Goal: Navigation & Orientation: Find specific page/section

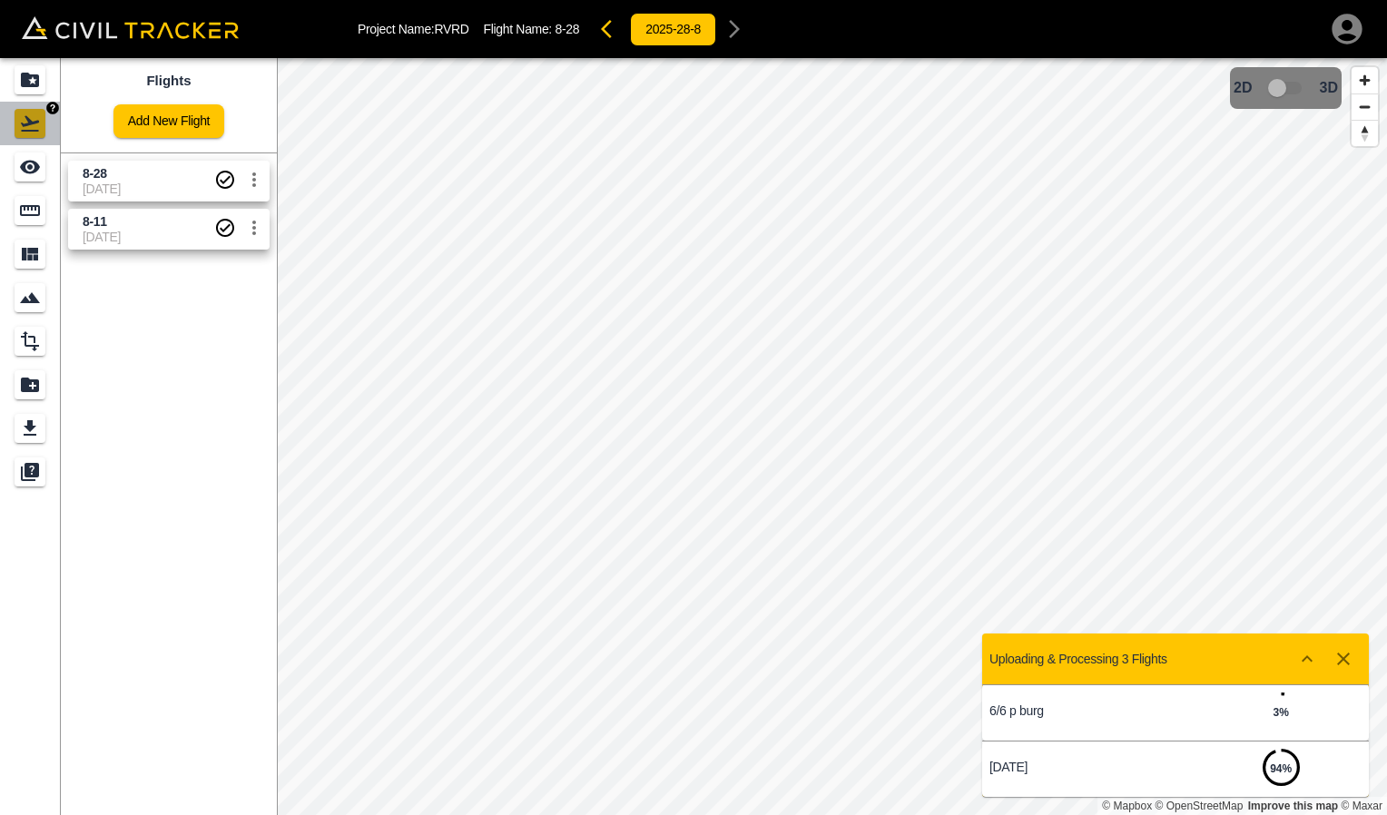
click at [31, 131] on icon "Flights" at bounding box center [30, 123] width 18 height 15
click at [37, 94] on div "Projects" at bounding box center [30, 79] width 31 height 29
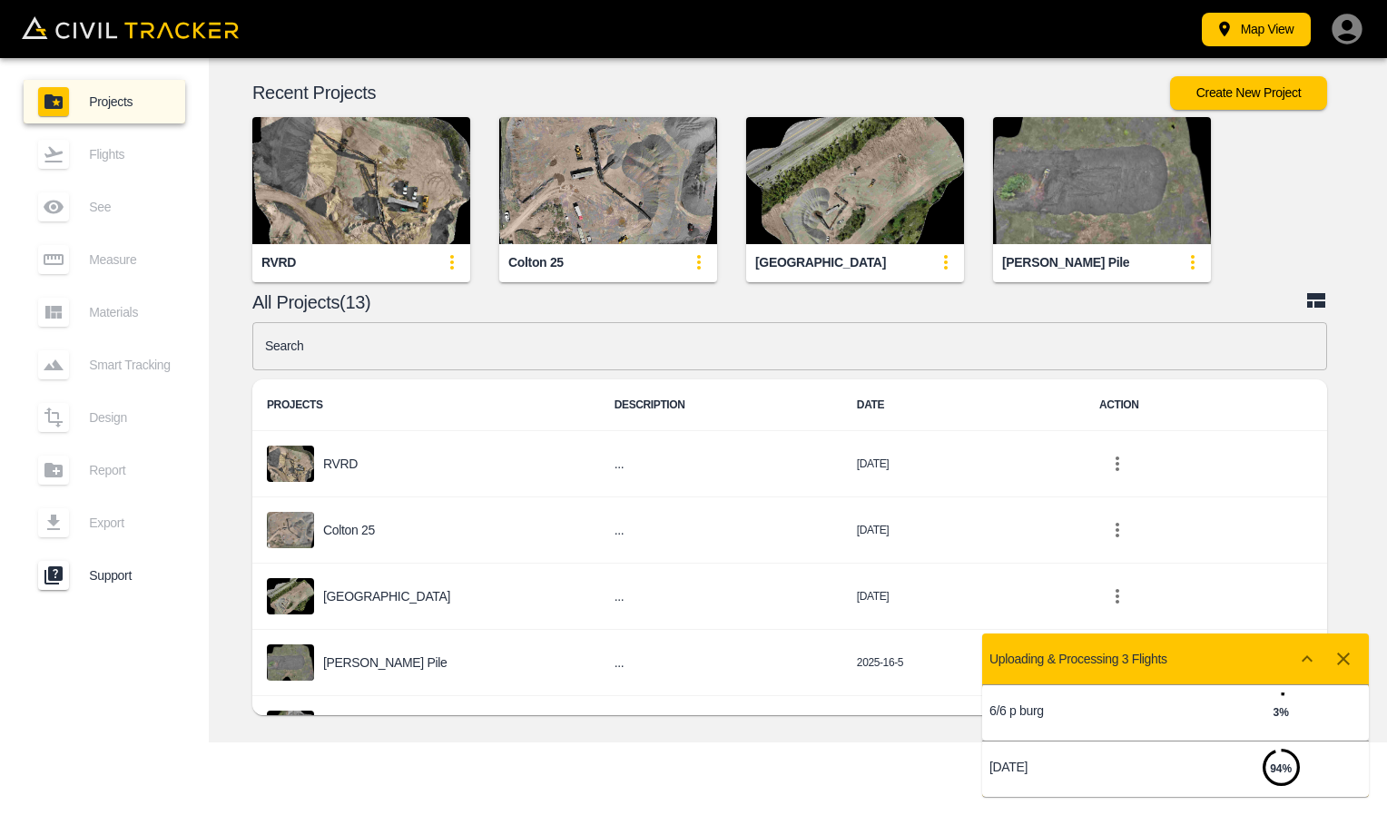
click at [421, 208] on img "button" at bounding box center [361, 180] width 218 height 127
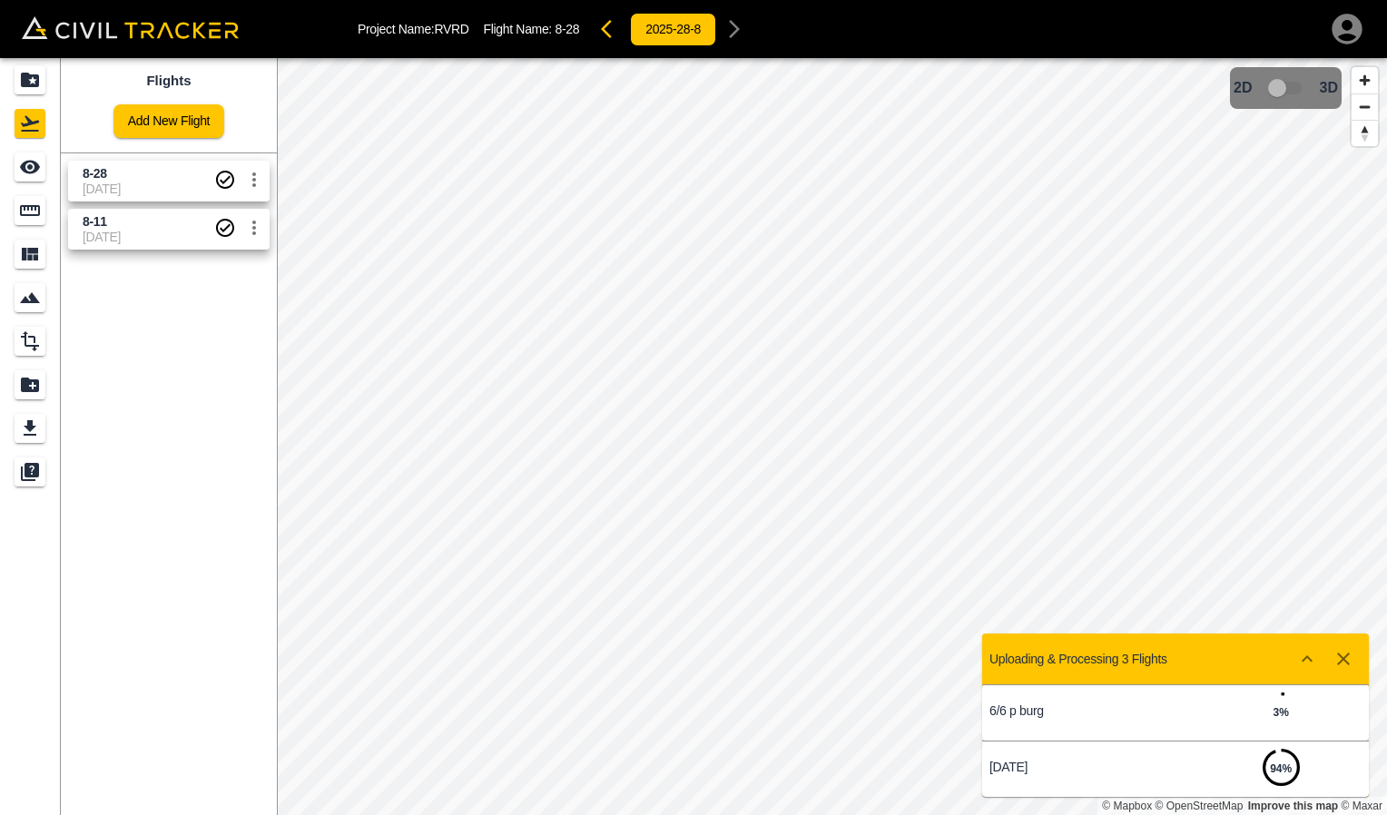
click at [159, 173] on span "8-28" at bounding box center [149, 173] width 132 height 17
click at [130, 187] on span "[DATE]" at bounding box center [149, 189] width 132 height 15
click at [44, 213] on div "Measure" at bounding box center [30, 210] width 31 height 29
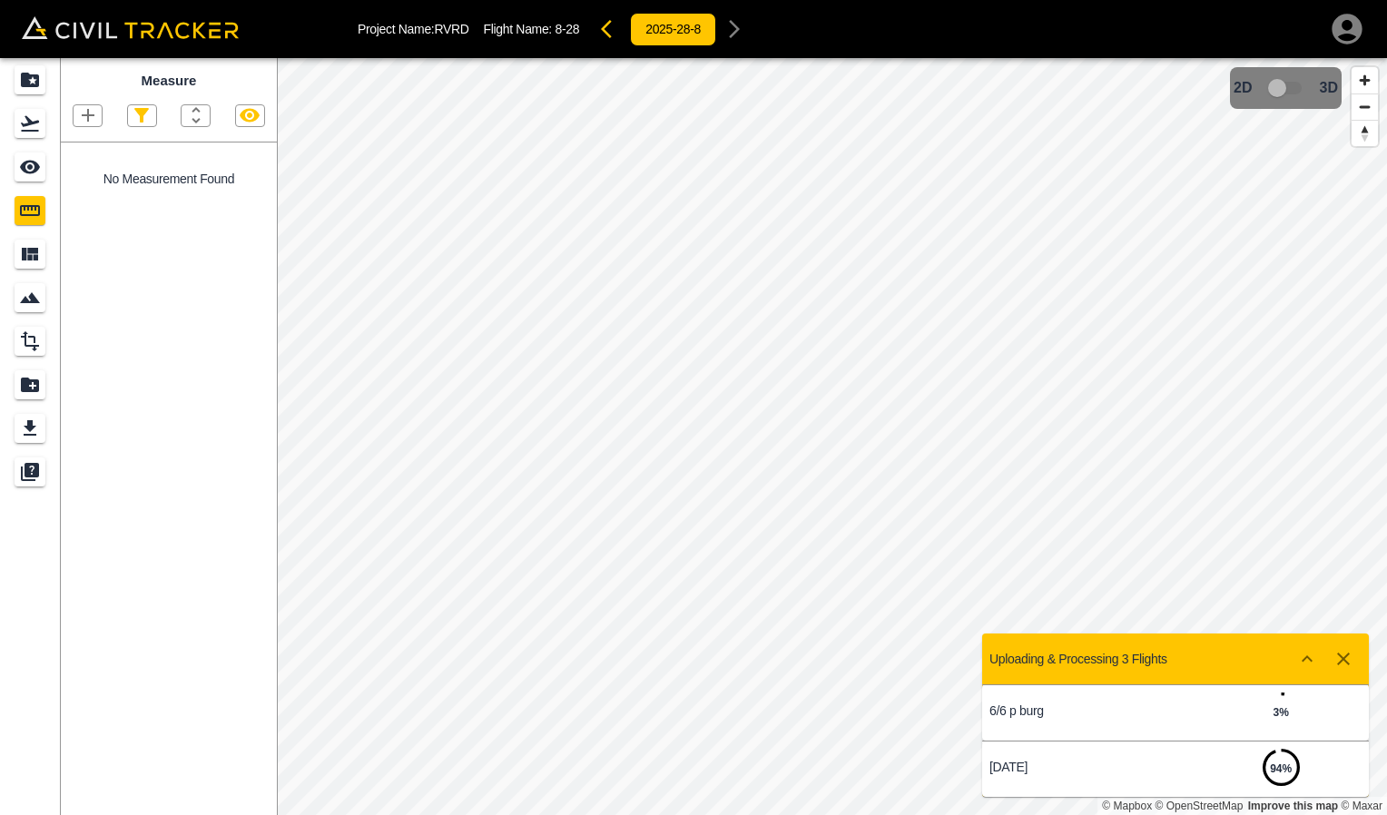
click at [1346, 664] on icon "button" at bounding box center [1344, 659] width 22 height 22
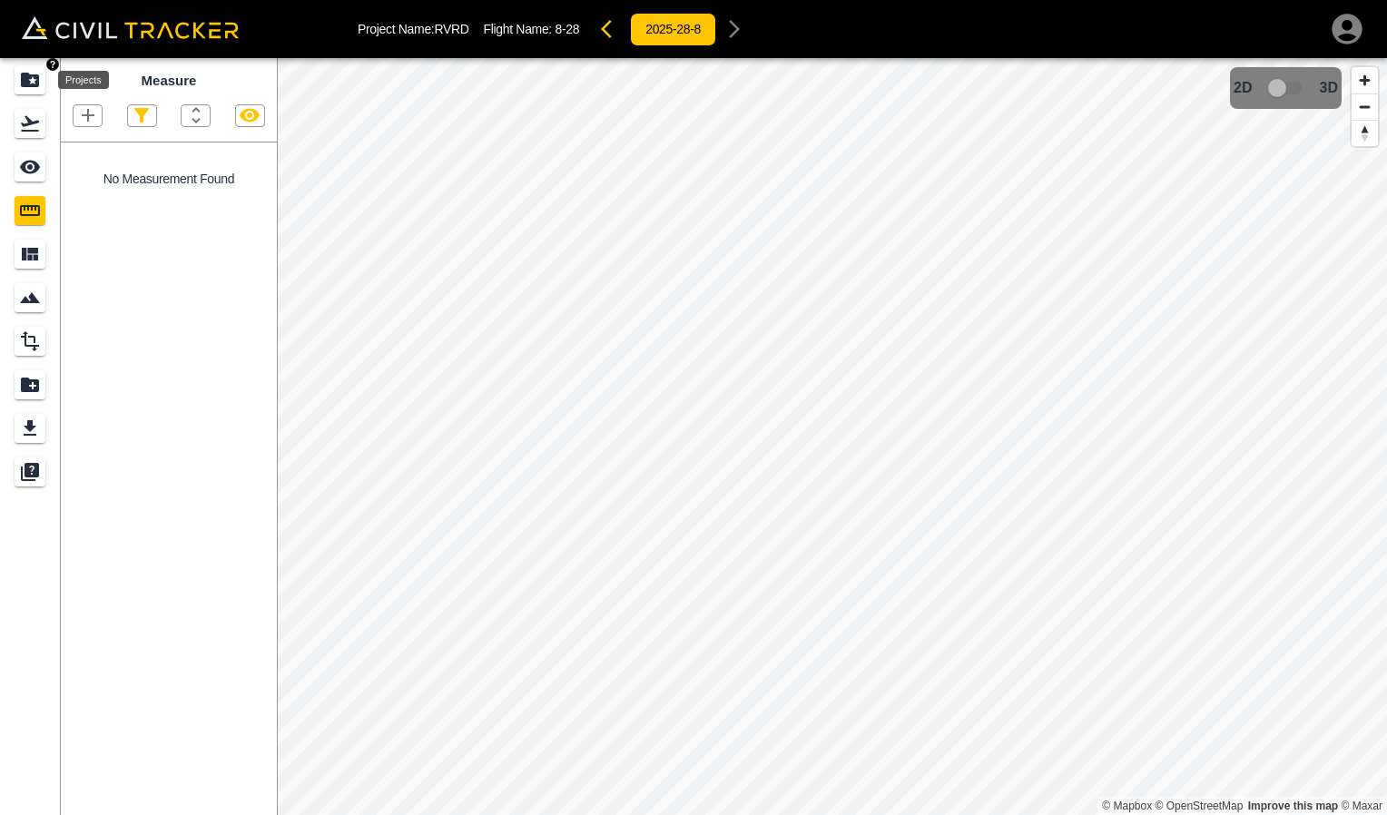
click at [24, 89] on icon "Projects" at bounding box center [30, 80] width 22 height 22
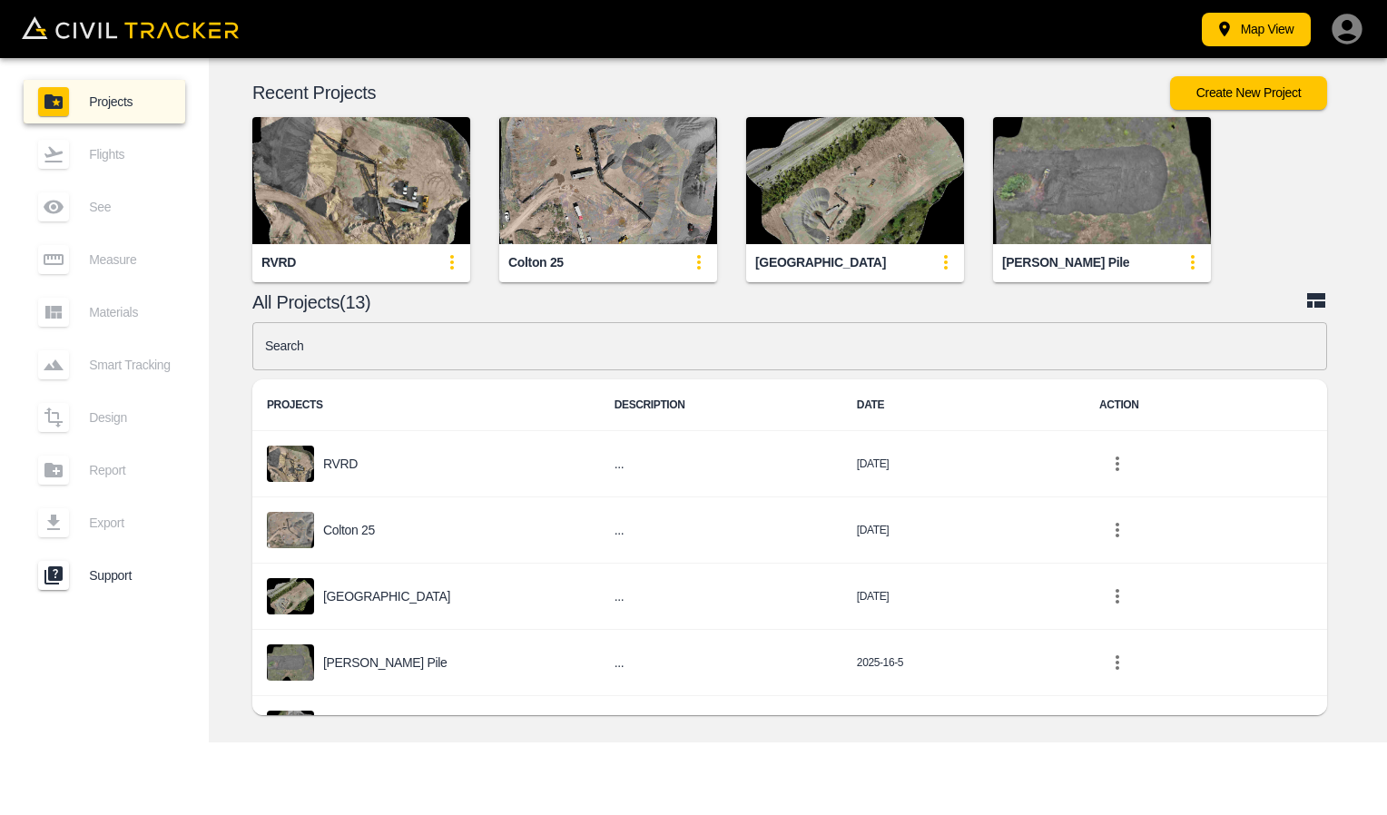
click at [394, 199] on img "button" at bounding box center [361, 180] width 218 height 127
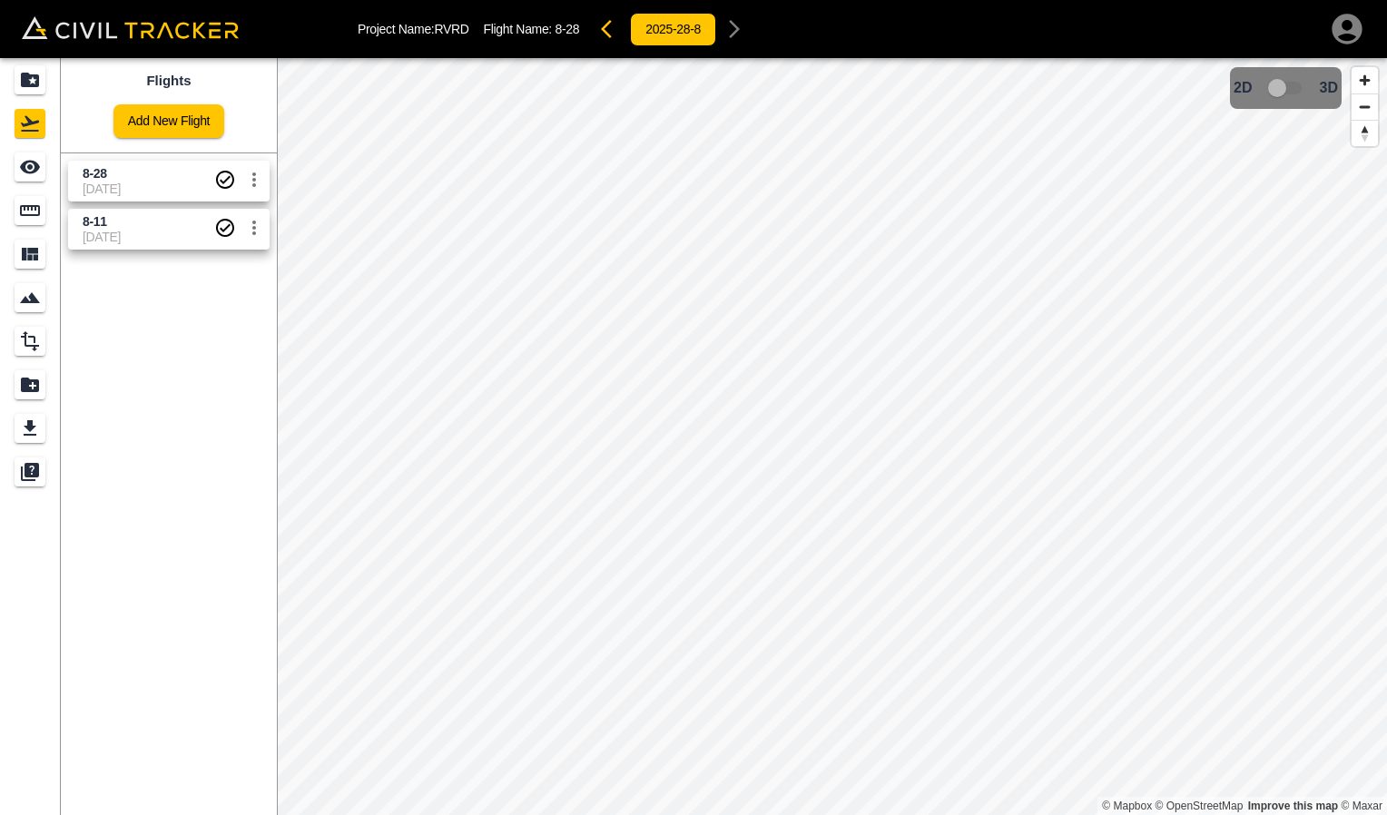
click at [112, 183] on span "[DATE]" at bounding box center [149, 189] width 132 height 15
click at [42, 175] on div "See" at bounding box center [30, 167] width 31 height 29
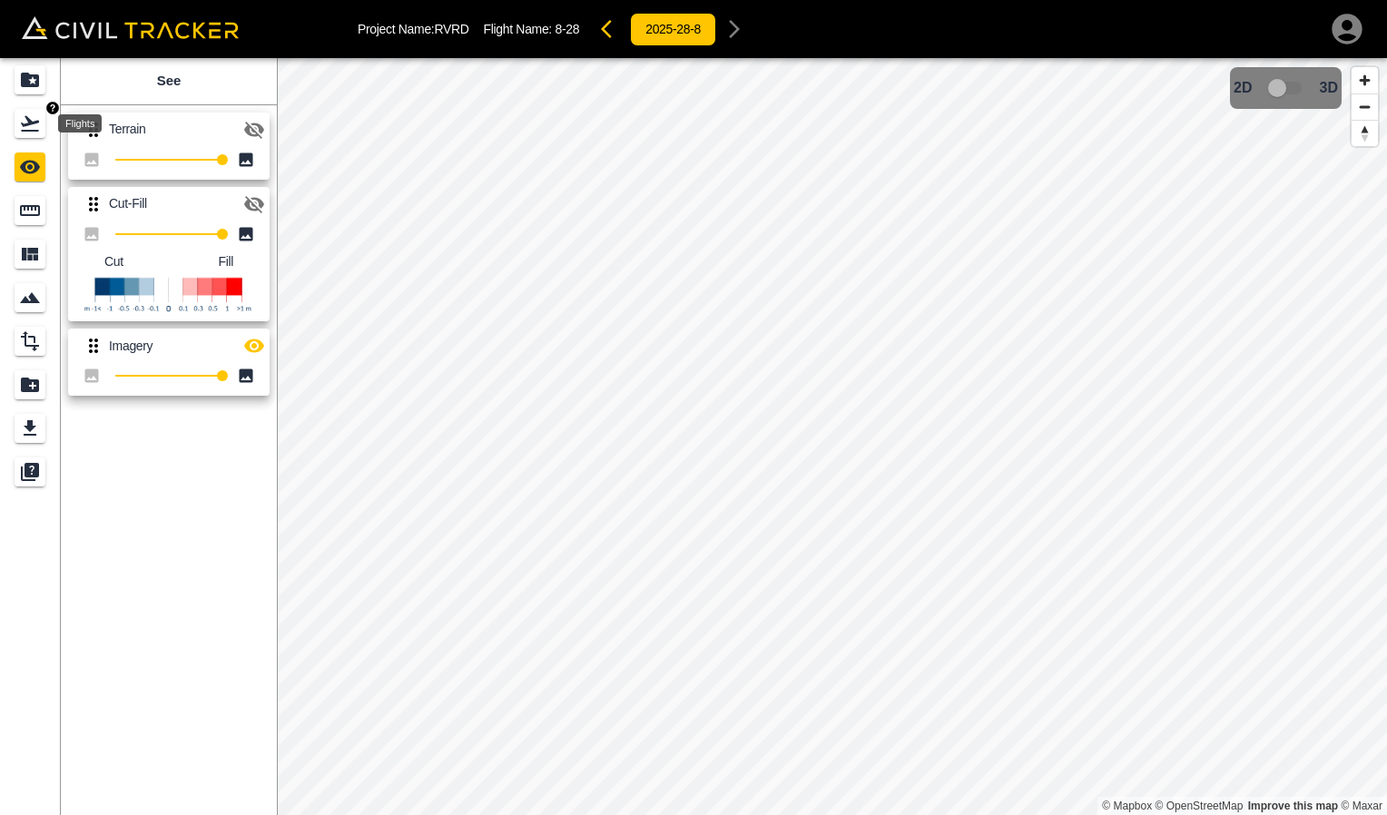
click at [35, 131] on icon "Flights" at bounding box center [30, 123] width 18 height 15
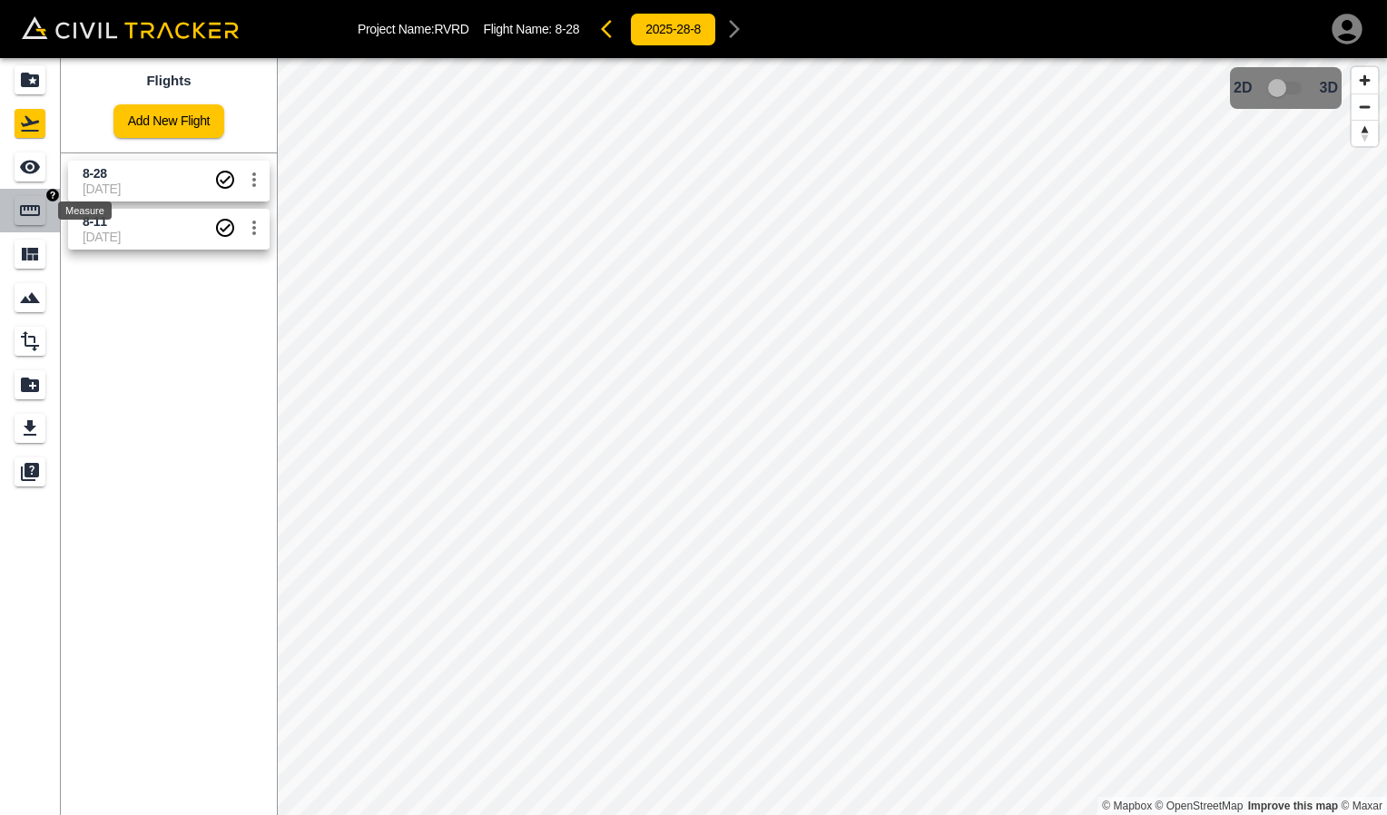
click at [44, 214] on div "Measure" at bounding box center [30, 210] width 31 height 29
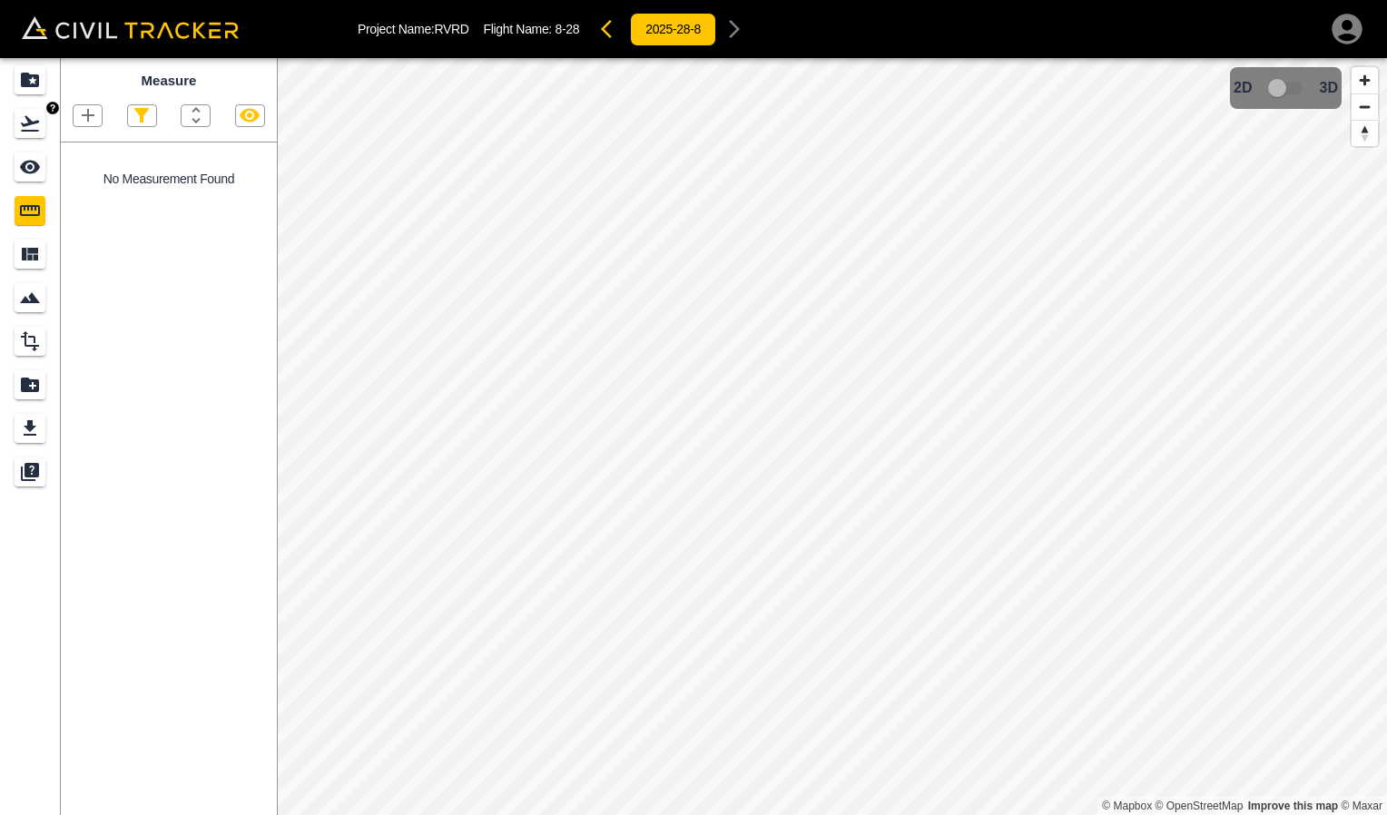
click at [32, 123] on icon "Flights" at bounding box center [30, 123] width 18 height 15
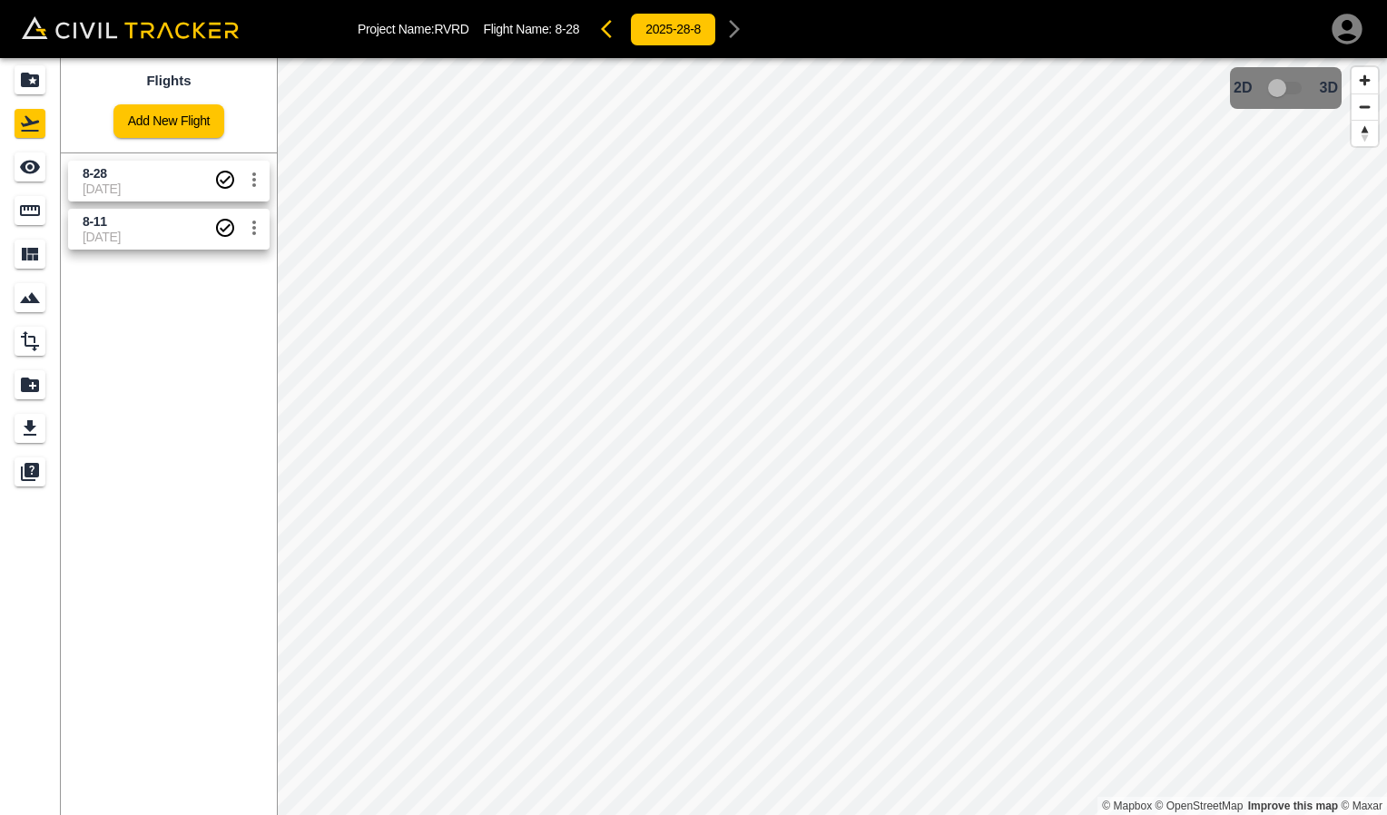
click at [135, 195] on span "[DATE]" at bounding box center [149, 189] width 132 height 15
click at [137, 186] on span "[DATE]" at bounding box center [149, 189] width 132 height 15
drag, startPoint x: 137, startPoint y: 186, endPoint x: 77, endPoint y: 183, distance: 60.0
click at [77, 183] on link "8-28 8-28-2025" at bounding box center [169, 181] width 202 height 41
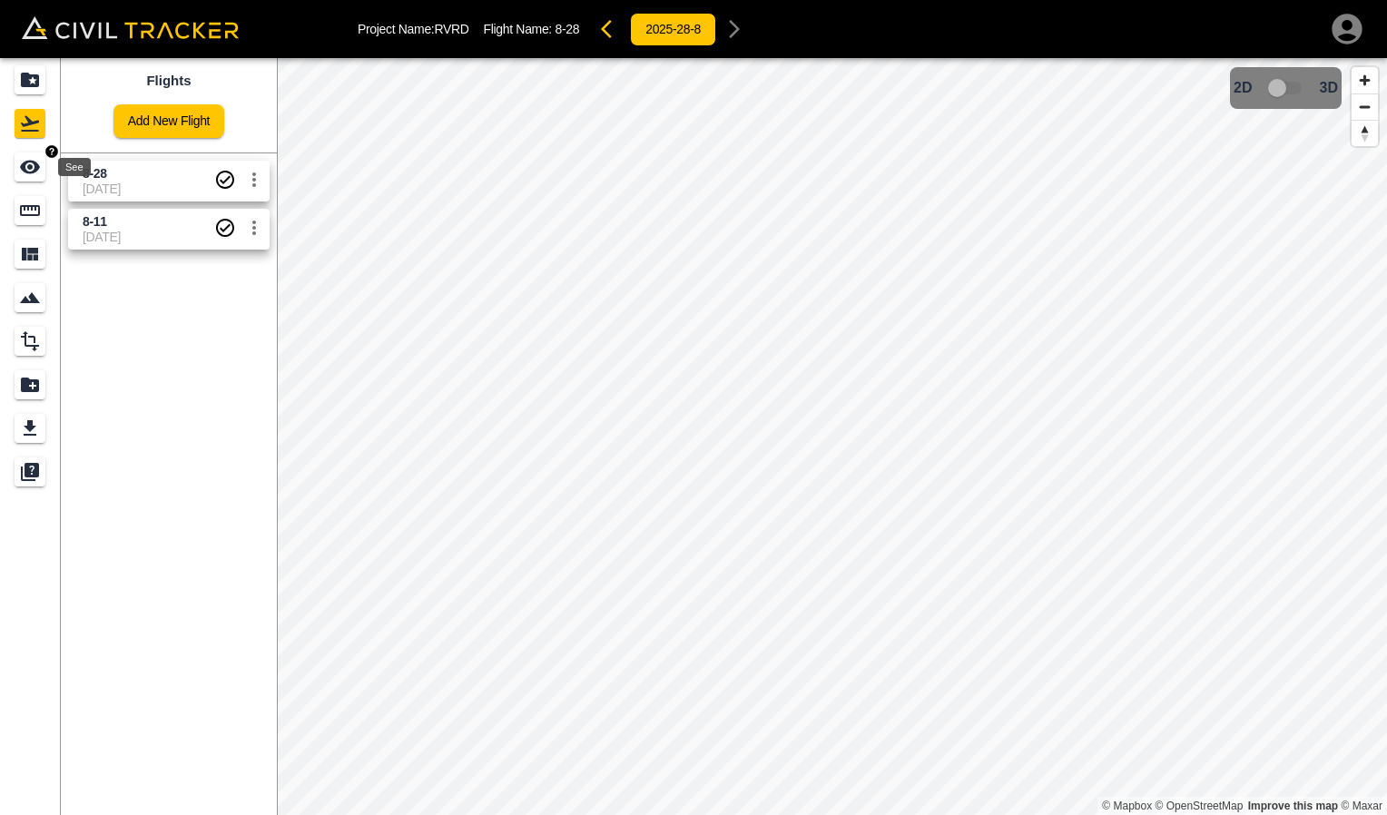
click at [28, 163] on icon "See" at bounding box center [30, 167] width 22 height 22
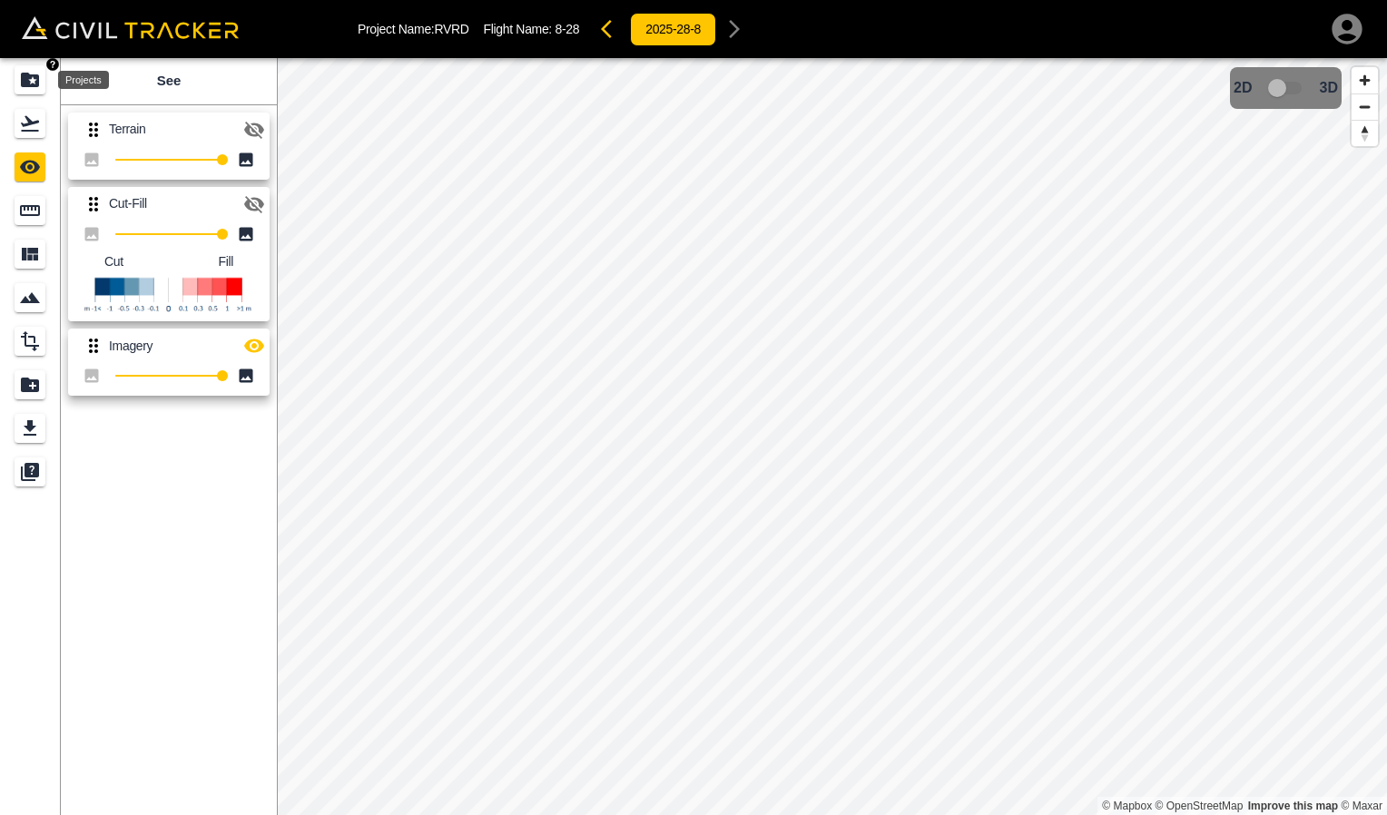
click at [42, 79] on div "Projects" at bounding box center [30, 79] width 31 height 29
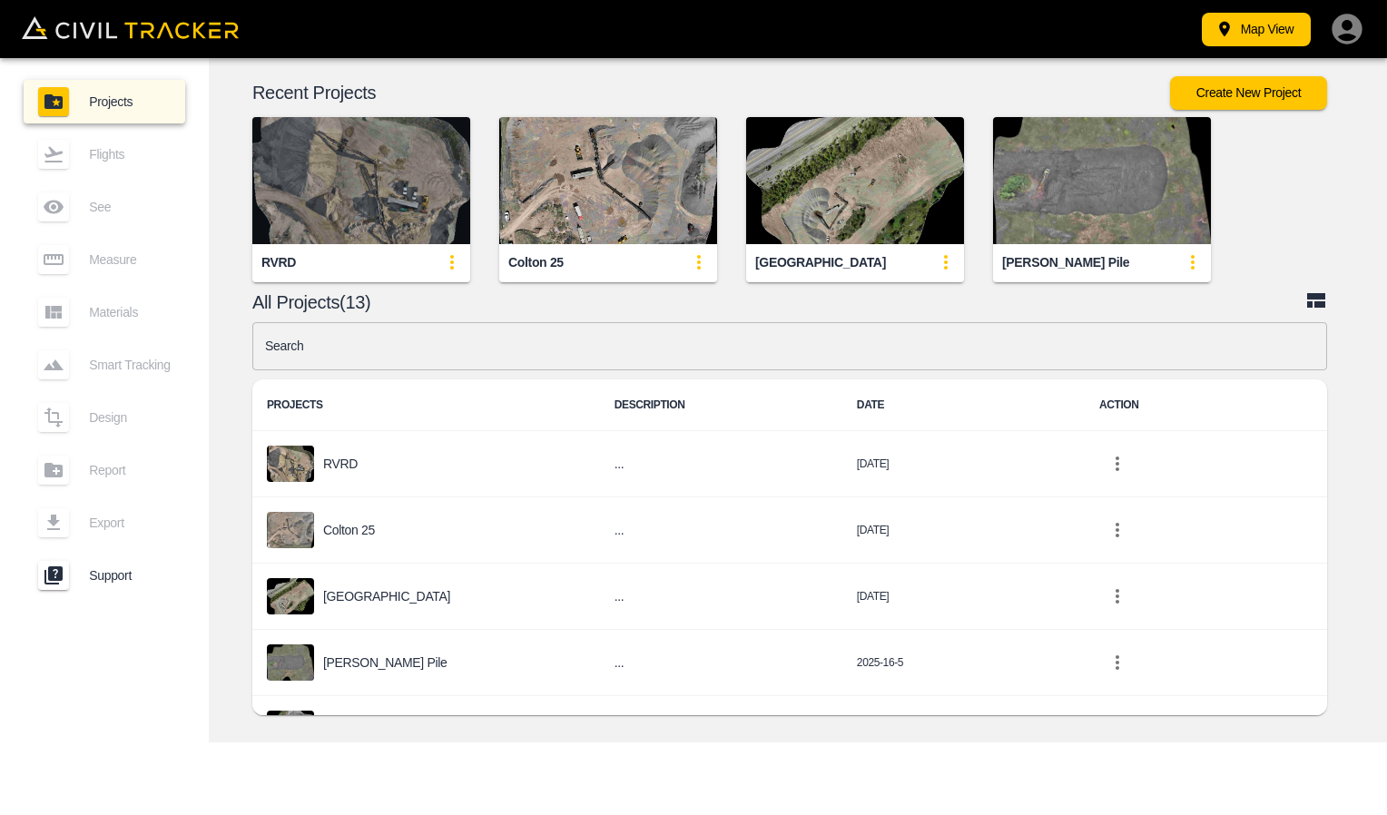
click at [383, 228] on img "button" at bounding box center [361, 180] width 218 height 127
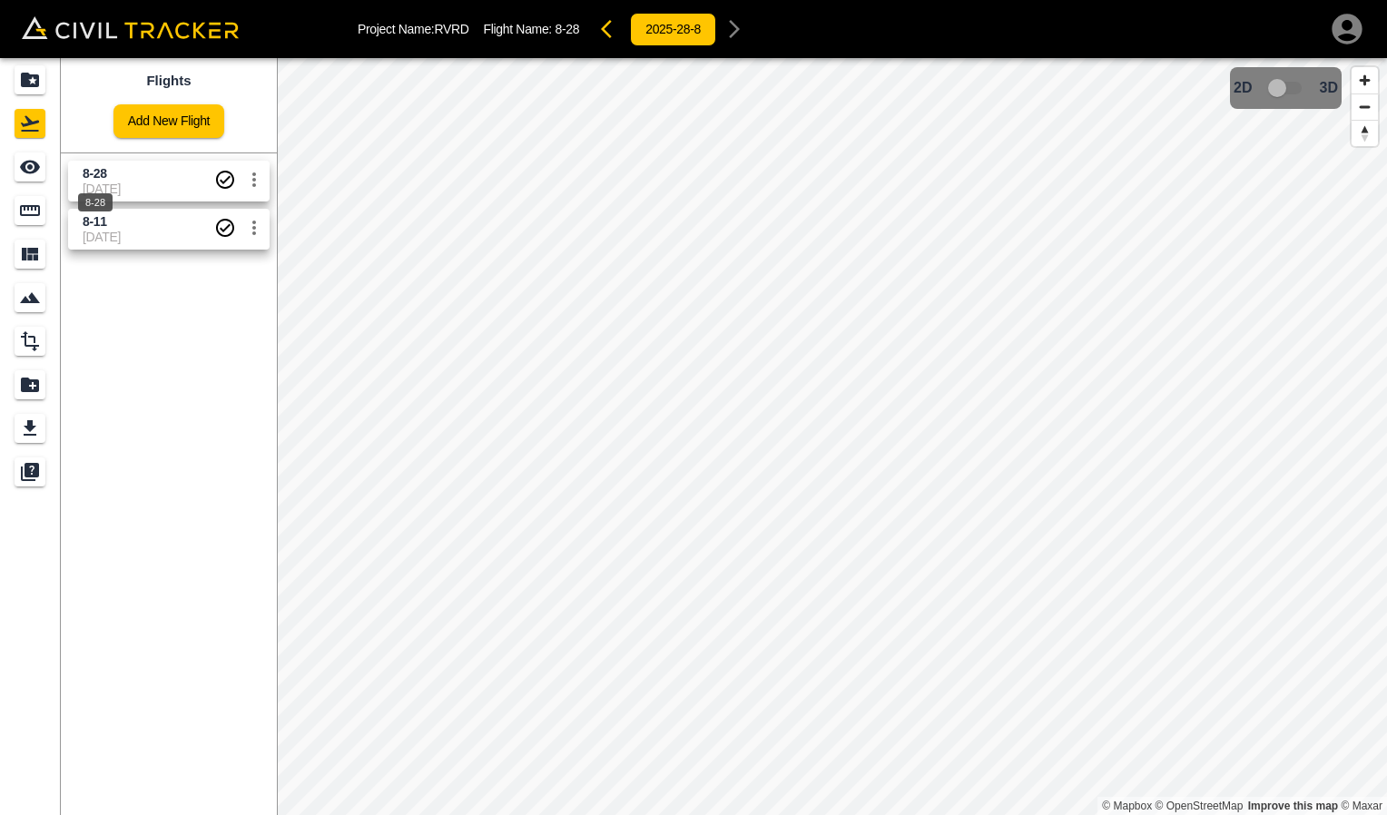
click at [102, 170] on span "8-28" at bounding box center [95, 173] width 25 height 15
click at [24, 205] on icon "Measure" at bounding box center [30, 210] width 20 height 11
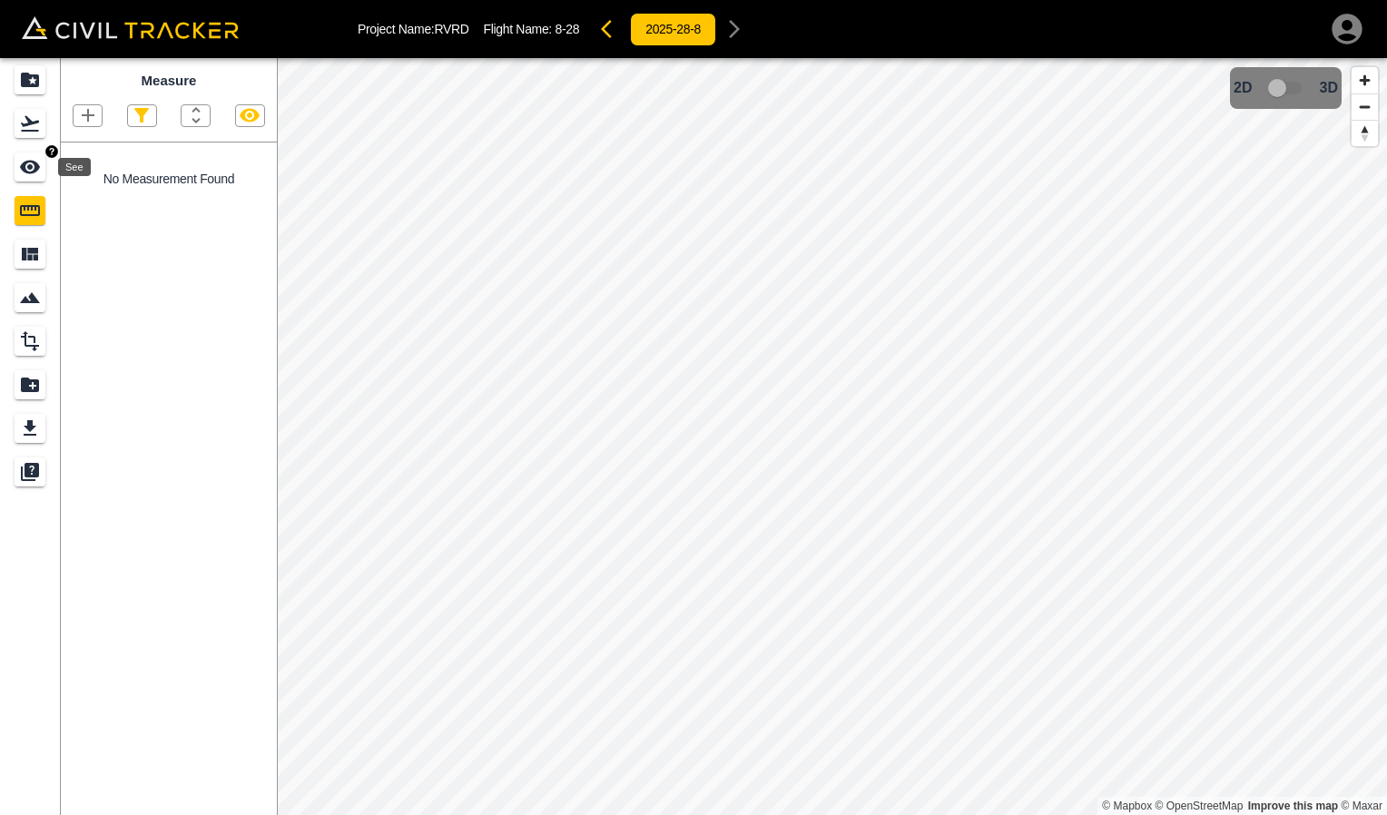
click at [36, 163] on icon "See" at bounding box center [30, 168] width 20 height 14
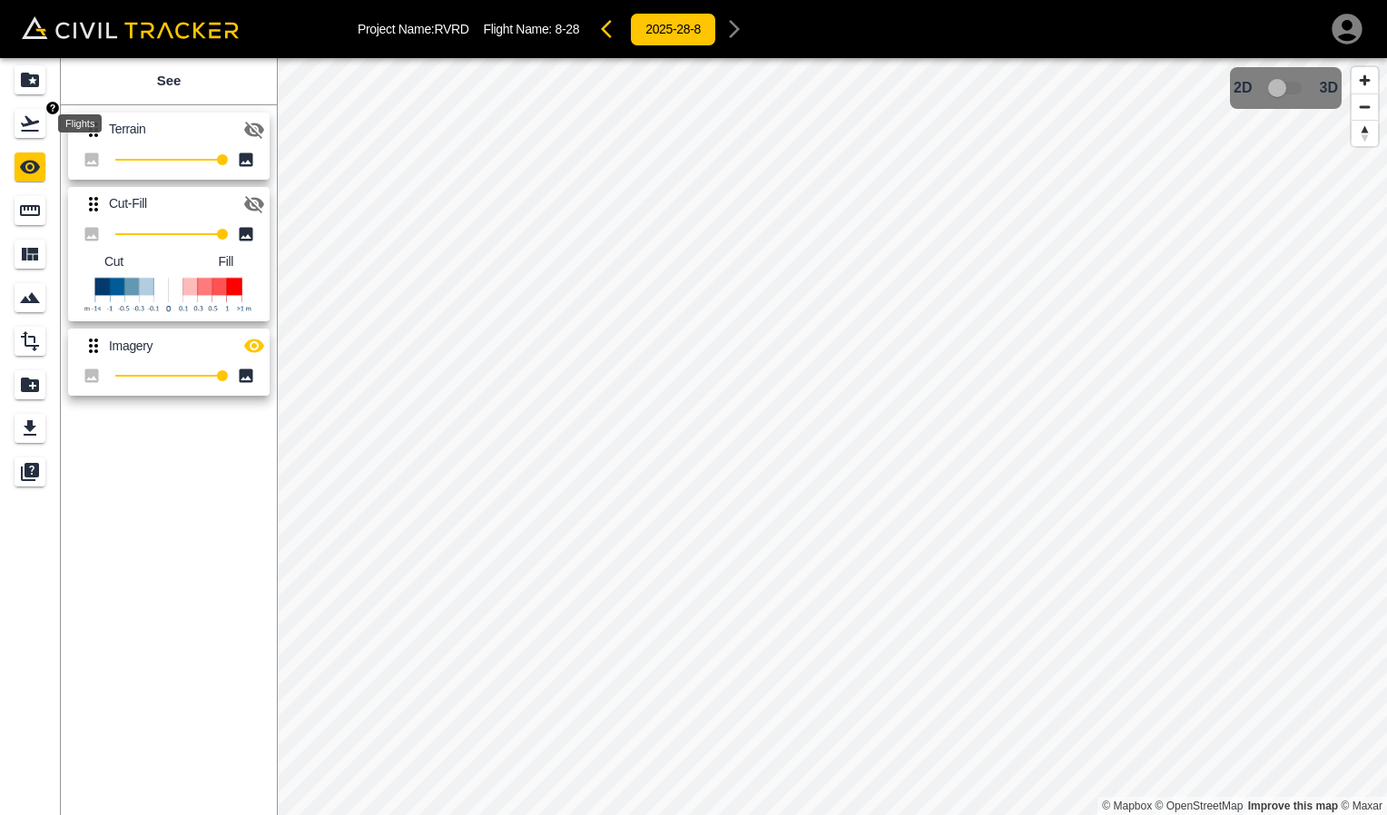
click at [28, 130] on icon "Flights" at bounding box center [30, 123] width 18 height 15
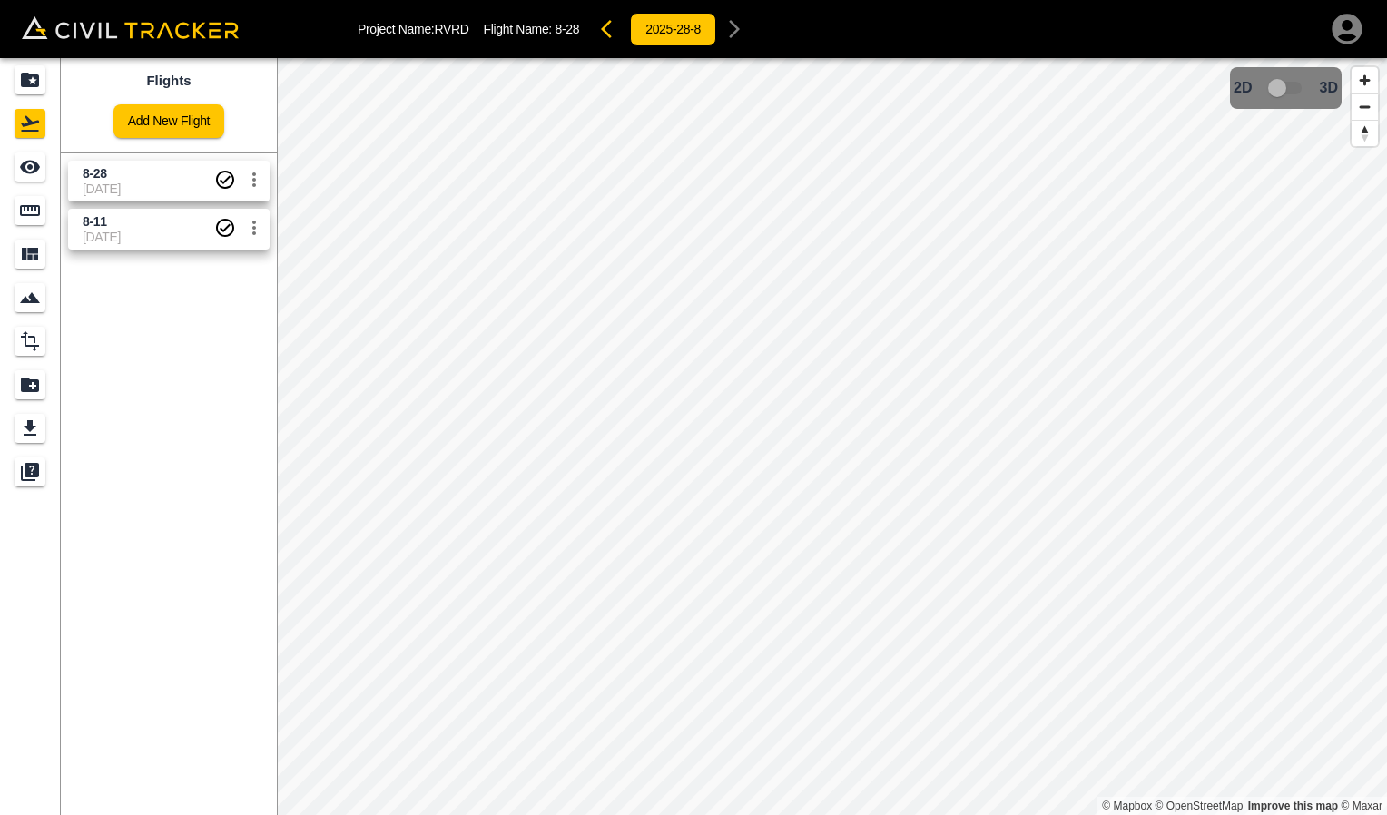
click at [143, 232] on span "[DATE]" at bounding box center [149, 237] width 132 height 15
click at [111, 185] on span "[DATE]" at bounding box center [149, 189] width 132 height 15
click at [136, 186] on span "[DATE]" at bounding box center [149, 189] width 132 height 15
click at [112, 176] on span "8-28" at bounding box center [149, 173] width 132 height 17
click at [164, 179] on span "8-28" at bounding box center [149, 173] width 132 height 17
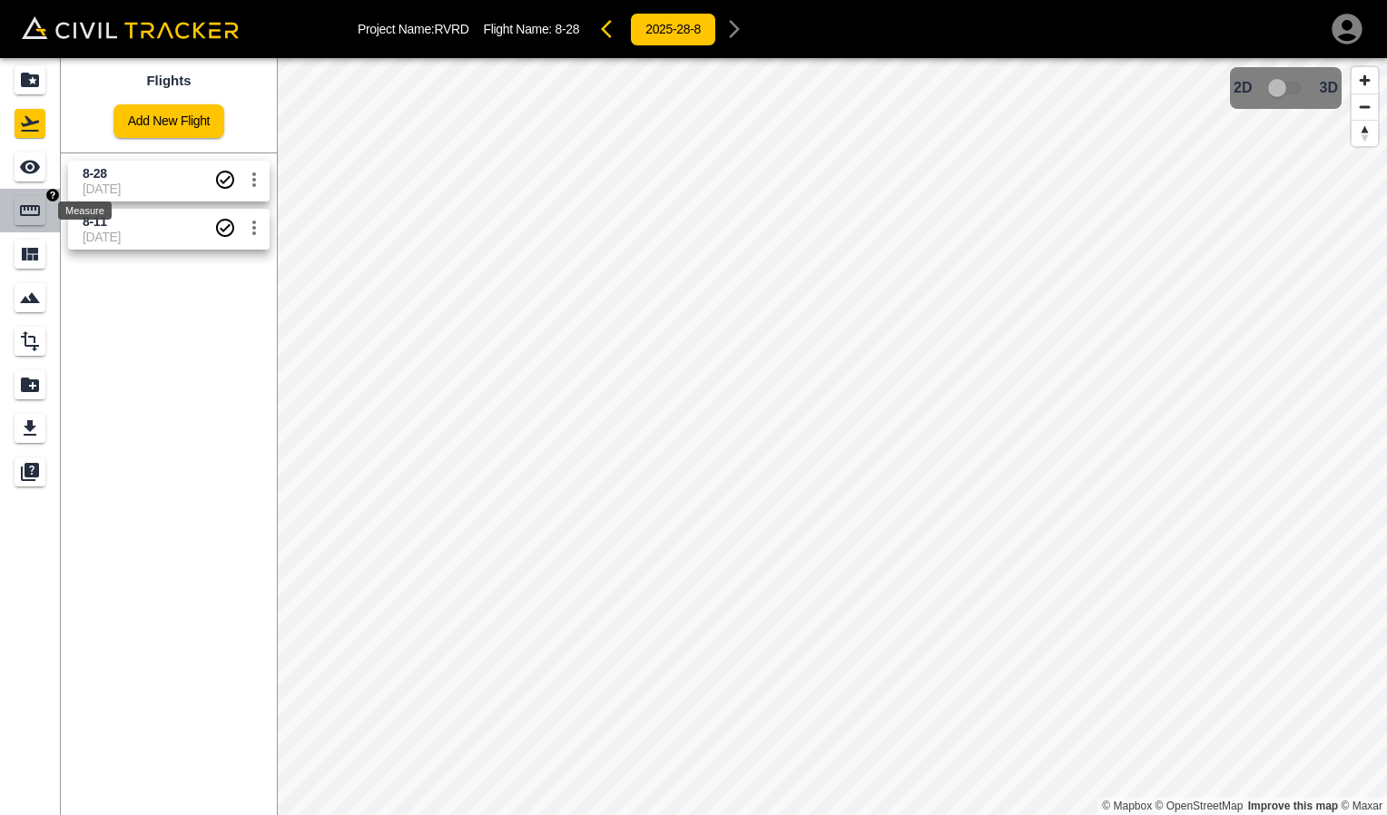
click at [17, 213] on div "Measure" at bounding box center [30, 210] width 31 height 29
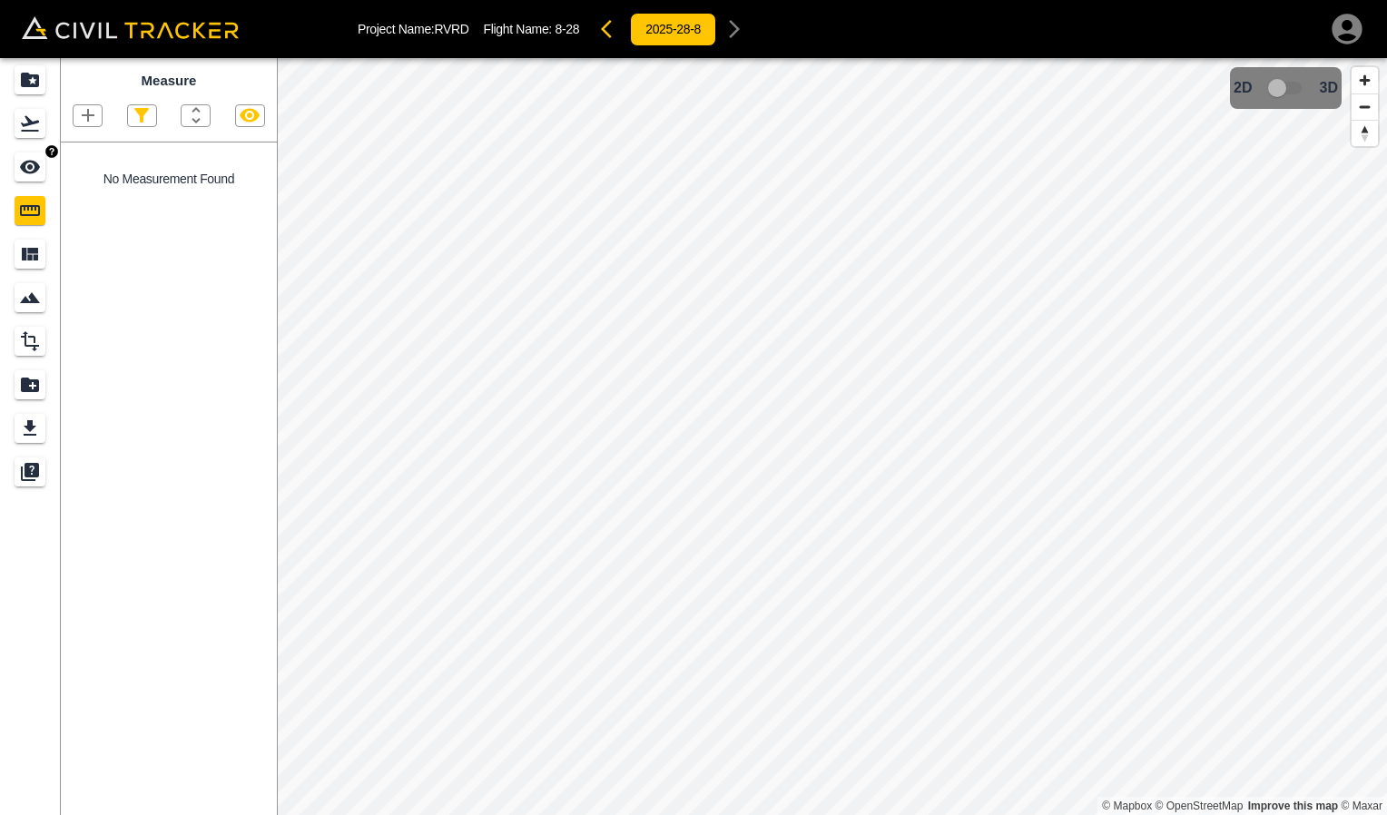
click at [38, 183] on link at bounding box center [30, 167] width 60 height 44
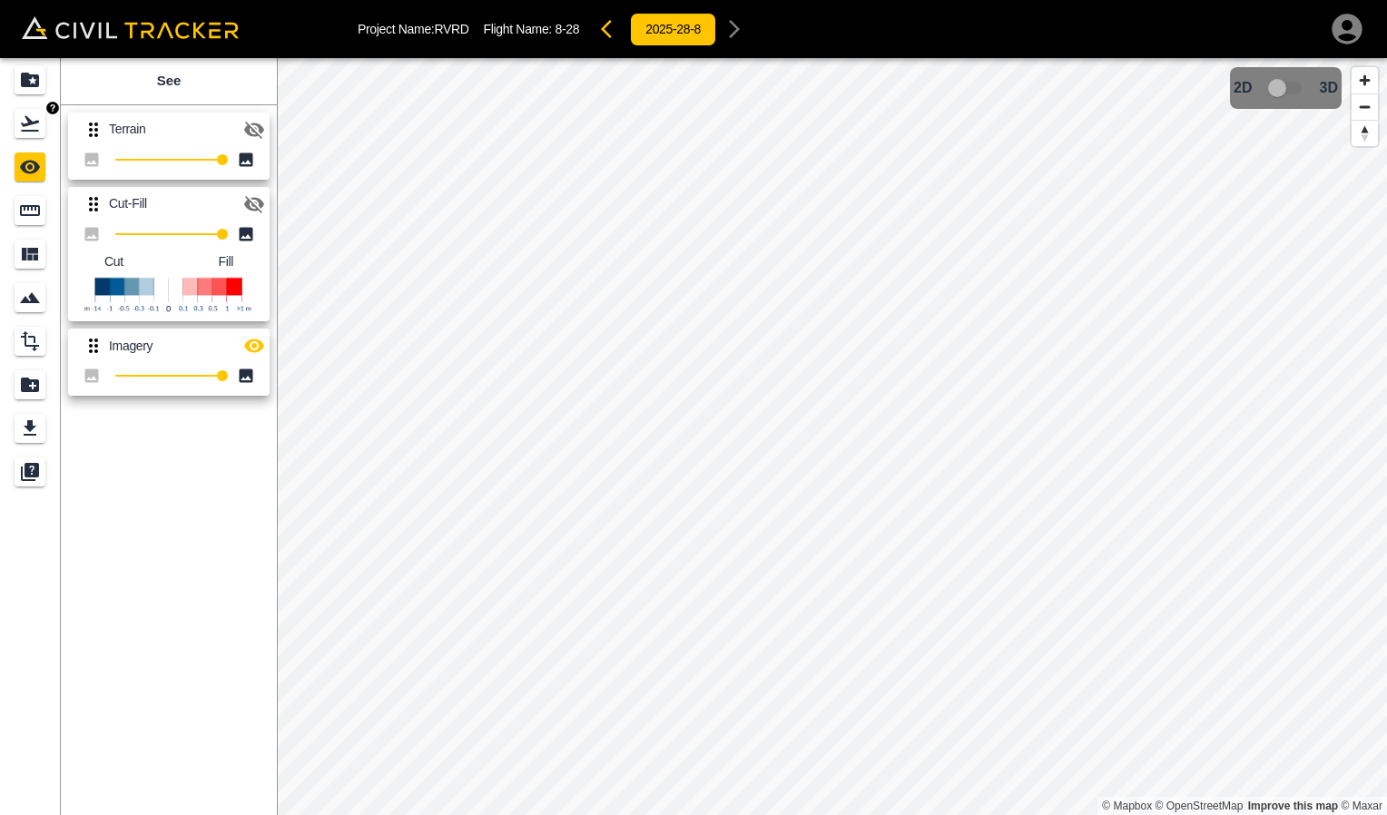
click at [39, 142] on link at bounding box center [30, 124] width 60 height 44
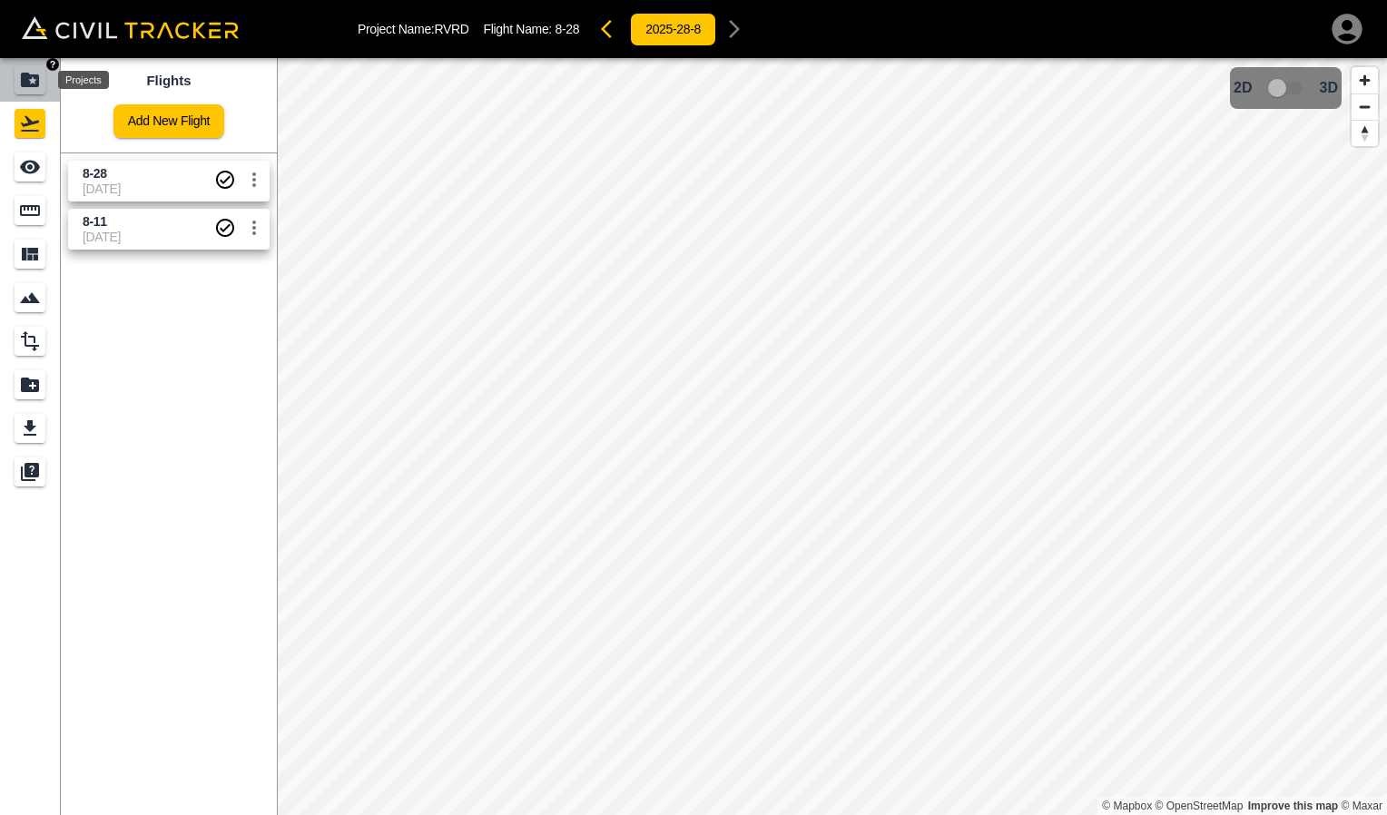
click at [42, 83] on div "Projects" at bounding box center [30, 79] width 31 height 29
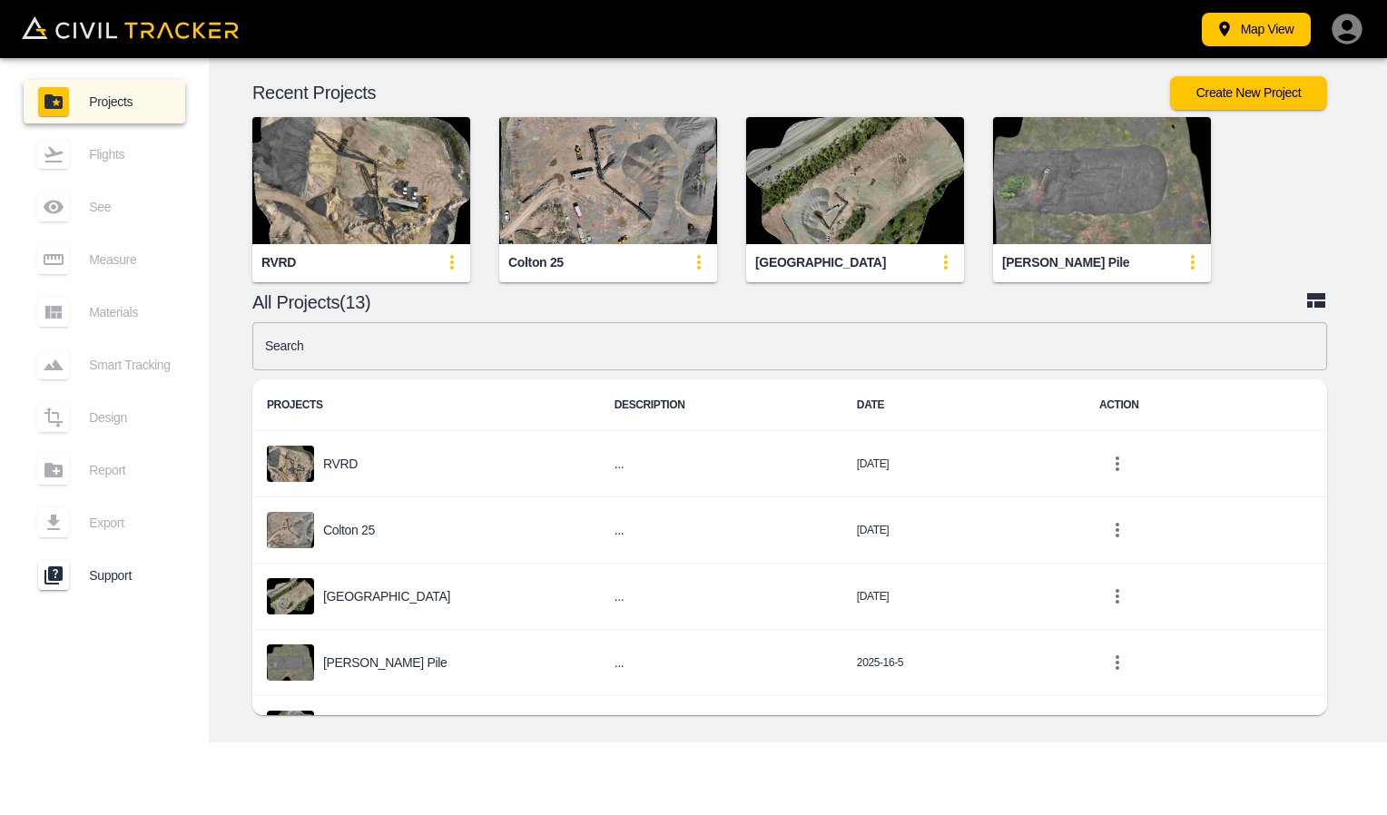
click at [588, 158] on img "button" at bounding box center [608, 180] width 218 height 127
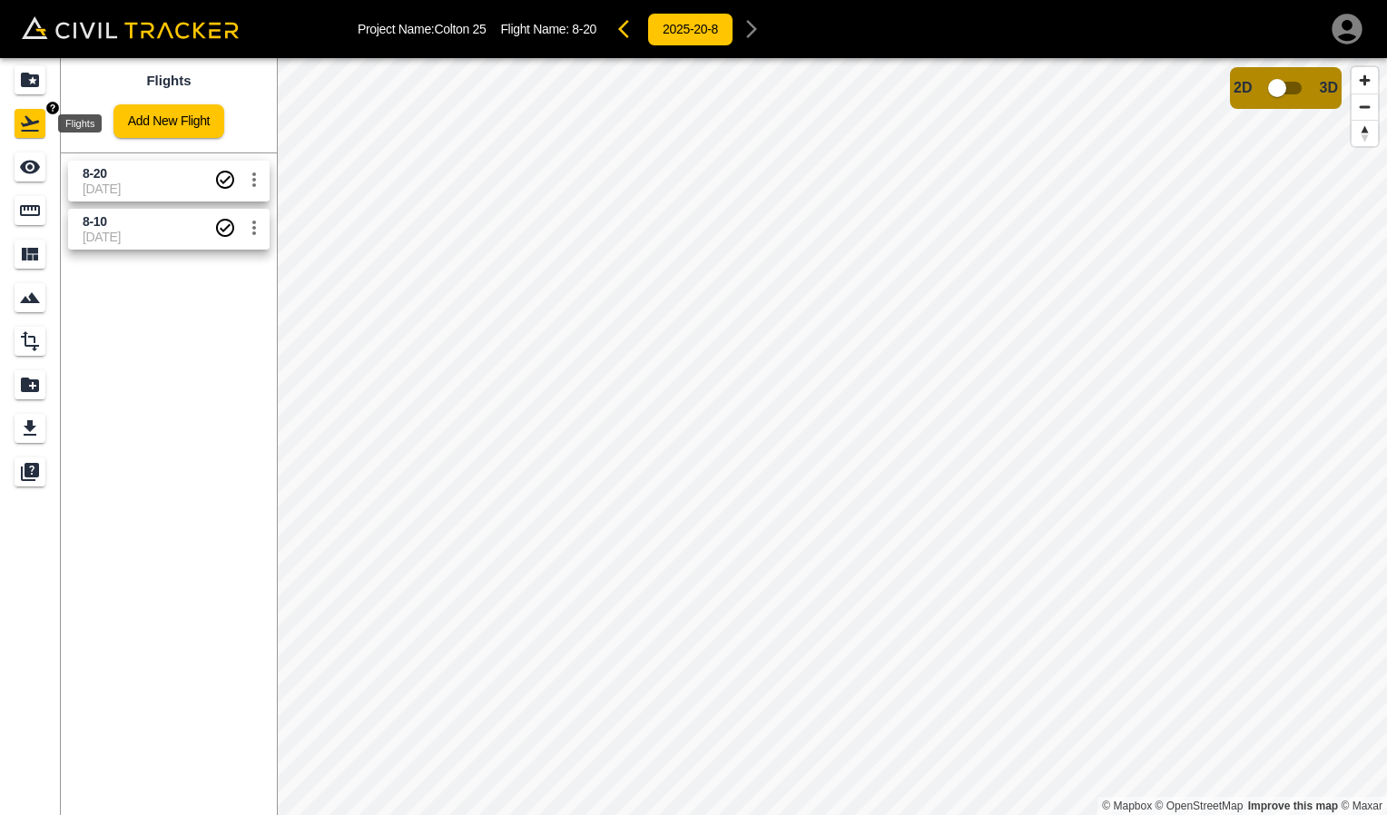
click at [25, 84] on icon "Projects" at bounding box center [30, 80] width 18 height 15
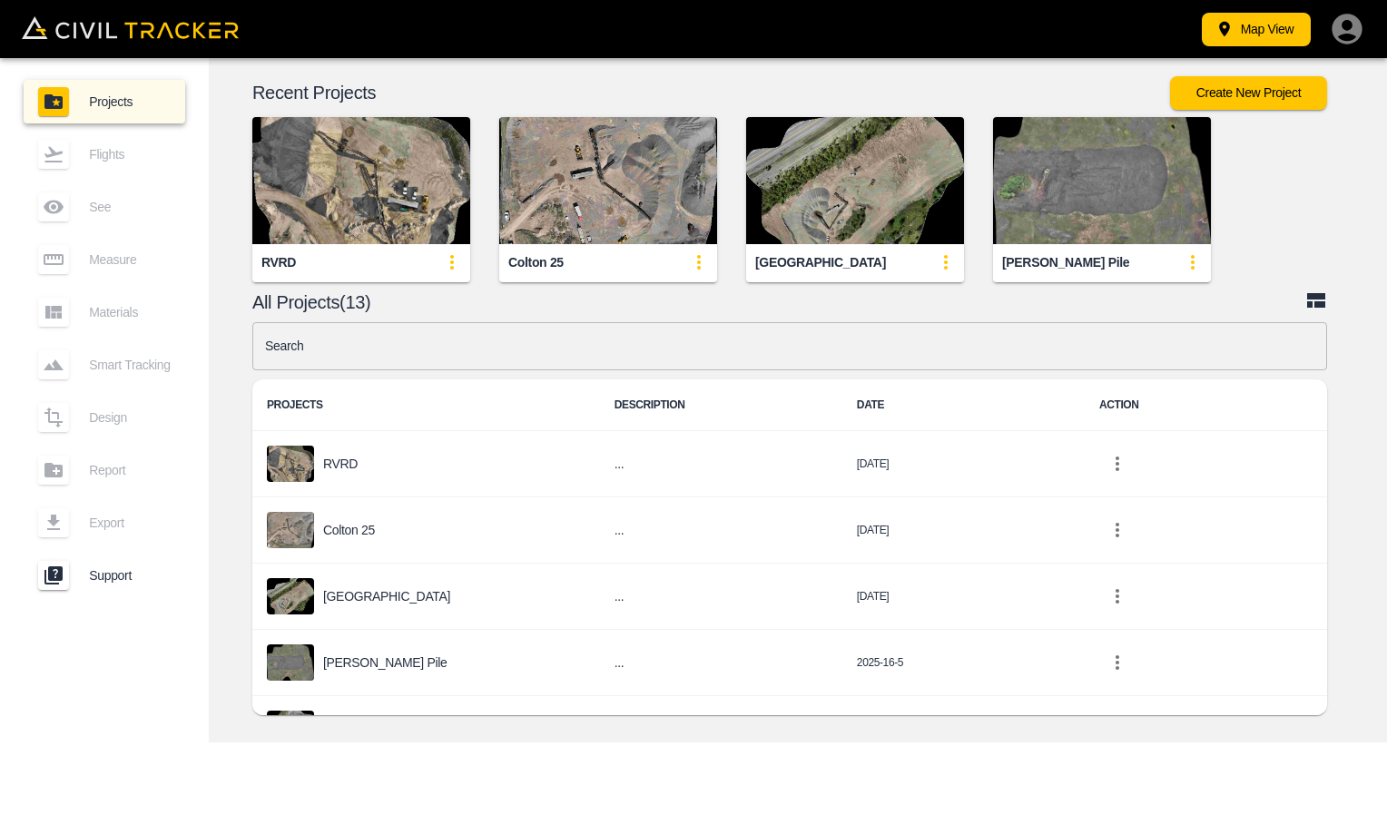
click at [293, 172] on img "button" at bounding box center [361, 180] width 218 height 127
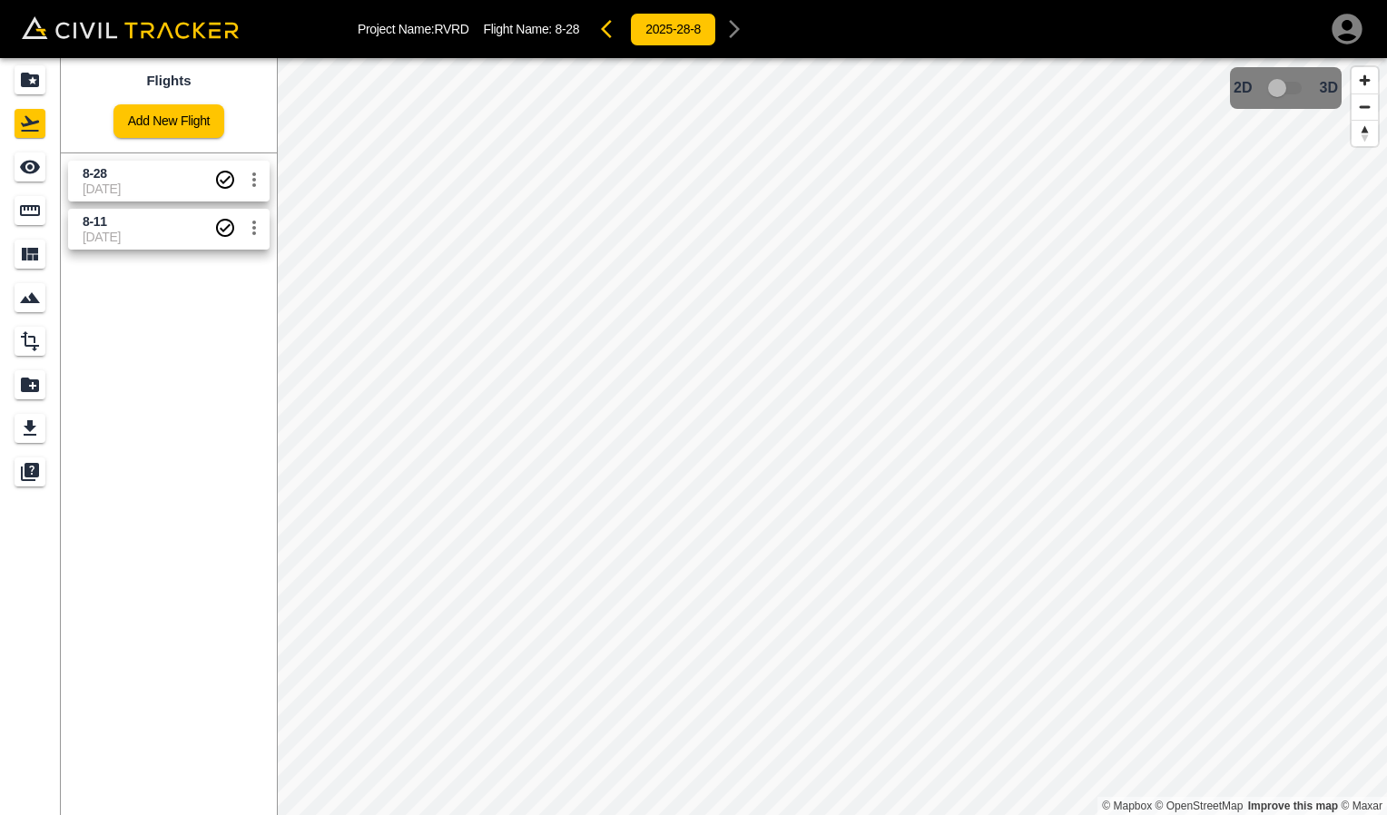
click at [106, 227] on span "8-11" at bounding box center [95, 221] width 25 height 15
click at [120, 183] on span "[DATE]" at bounding box center [149, 189] width 132 height 15
click at [1320, 93] on span "3D" at bounding box center [1329, 88] width 18 height 16
click at [1279, 90] on span "3D model not uploaded yet" at bounding box center [1286, 88] width 53 height 35
drag, startPoint x: 1281, startPoint y: 89, endPoint x: 1306, endPoint y: 84, distance: 26.0
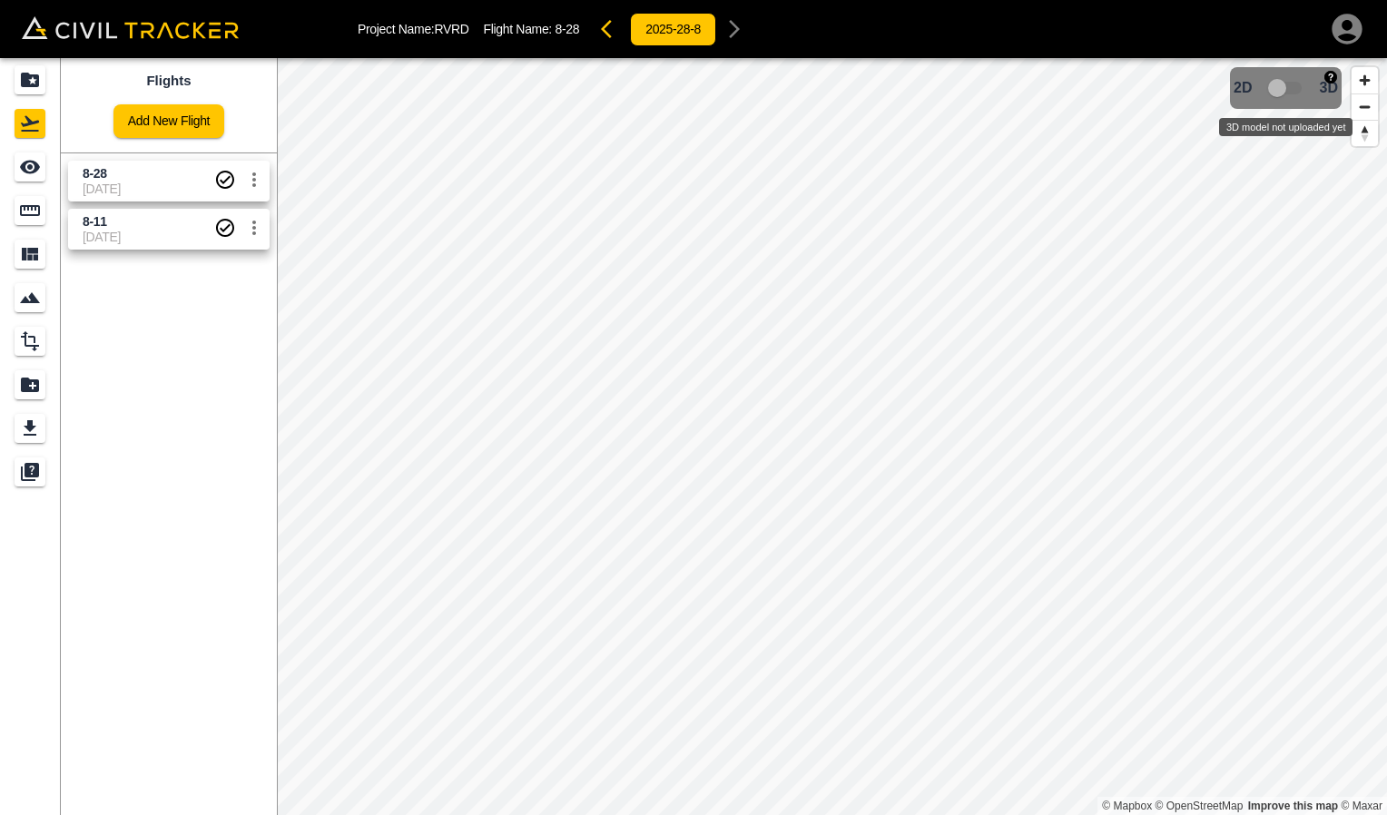
click at [1306, 84] on span "3D model not uploaded yet" at bounding box center [1286, 88] width 53 height 35
click at [1324, 89] on span "3D" at bounding box center [1329, 88] width 18 height 16
click at [1364, 107] on span "Zoom out" at bounding box center [1365, 106] width 26 height 25
click at [1277, 90] on span "3D model not uploaded yet" at bounding box center [1286, 88] width 53 height 35
click at [101, 185] on span "[DATE]" at bounding box center [149, 189] width 132 height 15
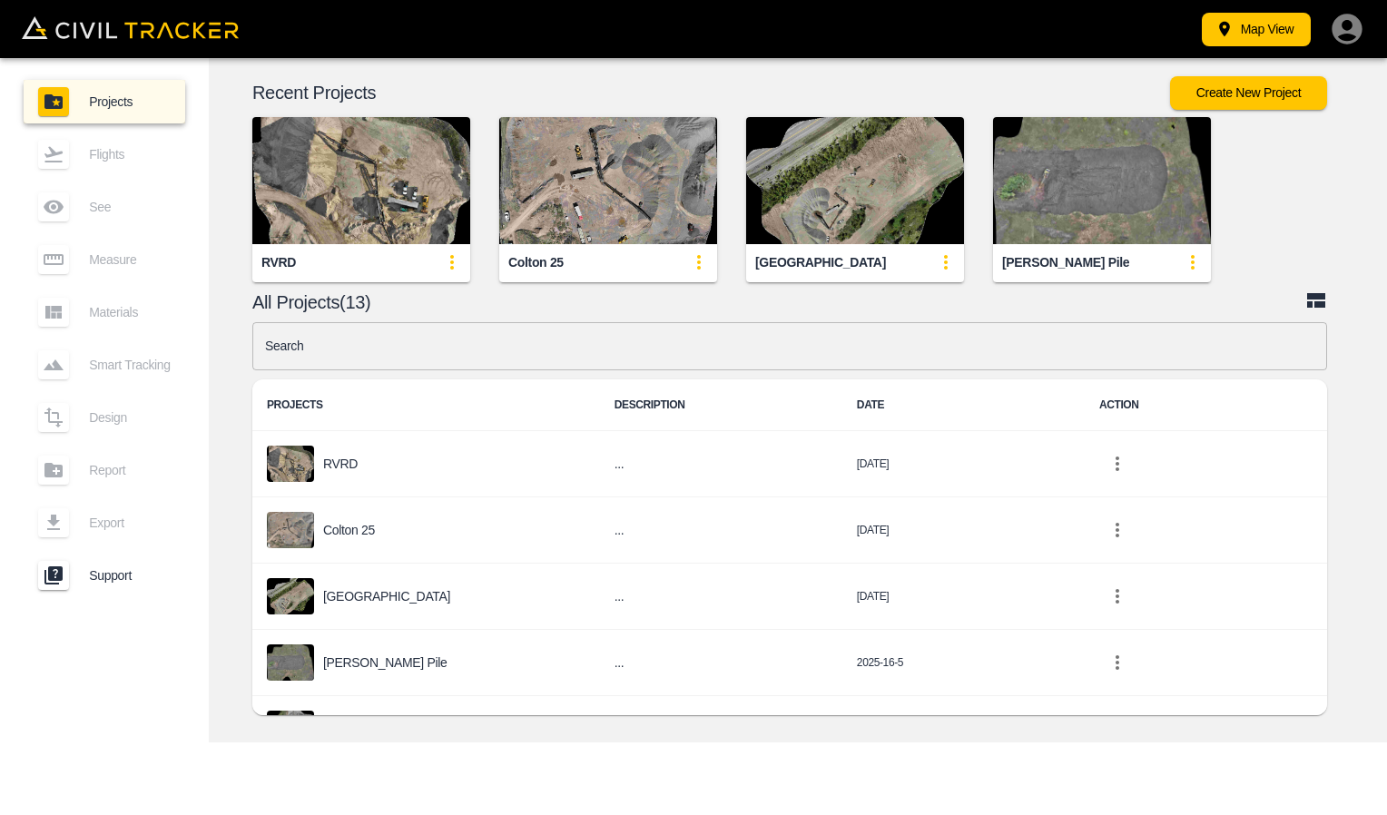
click at [380, 230] on img "button" at bounding box center [361, 180] width 218 height 127
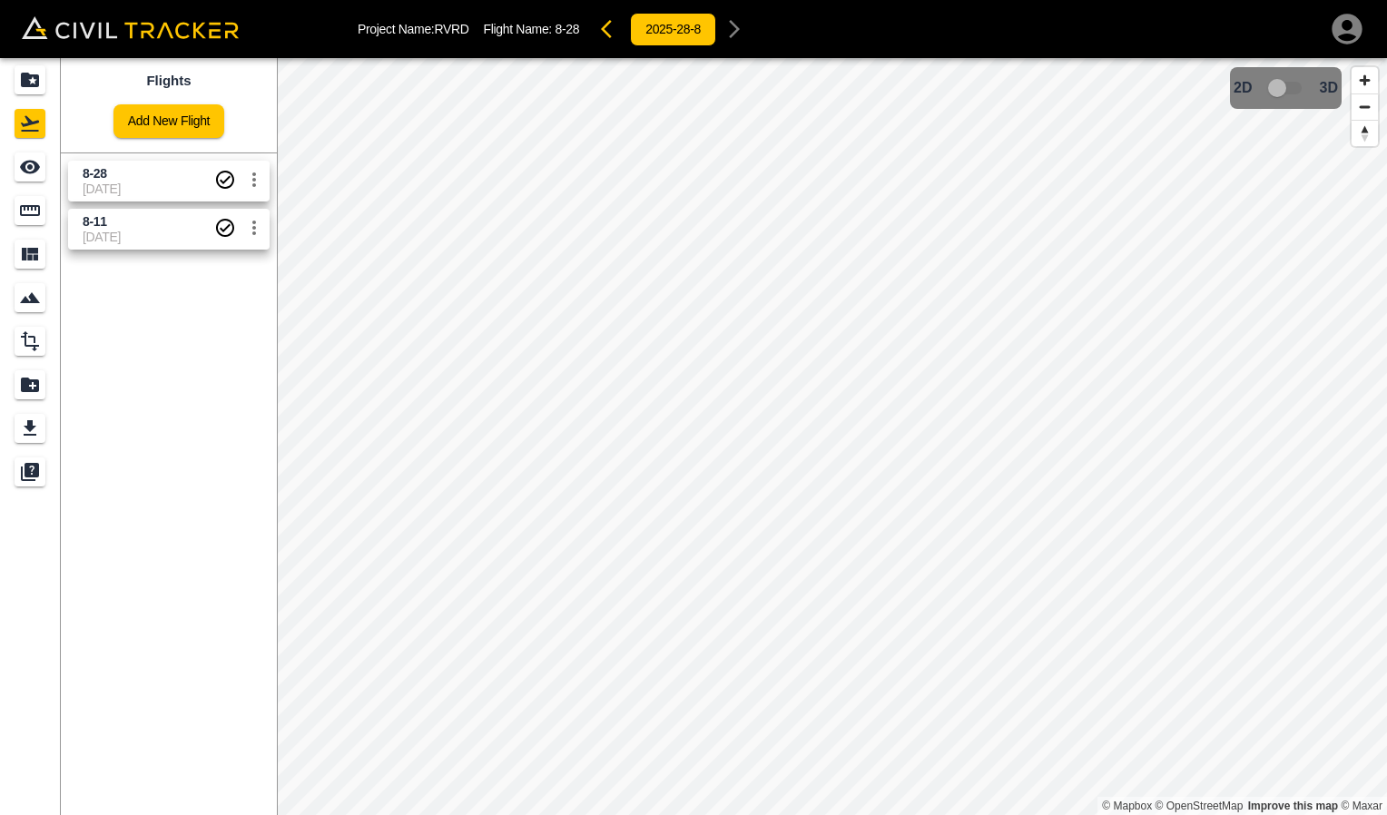
click at [124, 183] on div "8-28 [DATE]" at bounding box center [149, 181] width 132 height 32
drag, startPoint x: 124, startPoint y: 183, endPoint x: 192, endPoint y: 261, distance: 102.3
click at [194, 263] on div "Flights Add New Flight 8-28 [DATE] 8-11 [DATE]" at bounding box center [169, 436] width 216 height 757
click at [143, 214] on span "8-11" at bounding box center [149, 221] width 132 height 17
click at [151, 182] on span "[DATE]" at bounding box center [149, 189] width 132 height 15
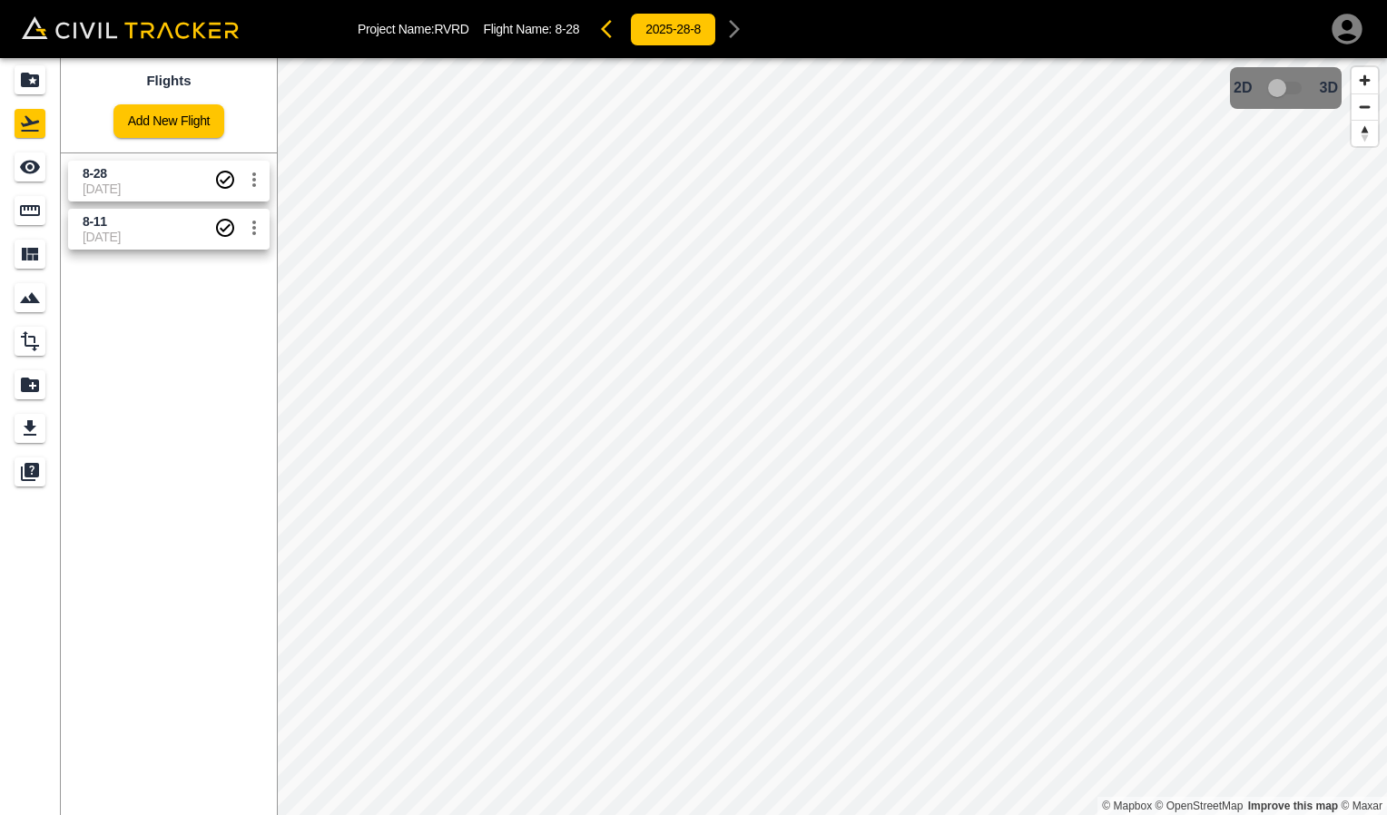
click at [139, 230] on span "[DATE]" at bounding box center [149, 237] width 132 height 15
click at [155, 185] on span "[DATE]" at bounding box center [149, 189] width 132 height 15
click at [138, 187] on span "[DATE]" at bounding box center [149, 189] width 132 height 15
click at [135, 240] on span "[DATE]" at bounding box center [149, 237] width 132 height 15
click at [23, 158] on icon "See" at bounding box center [30, 167] width 22 height 22
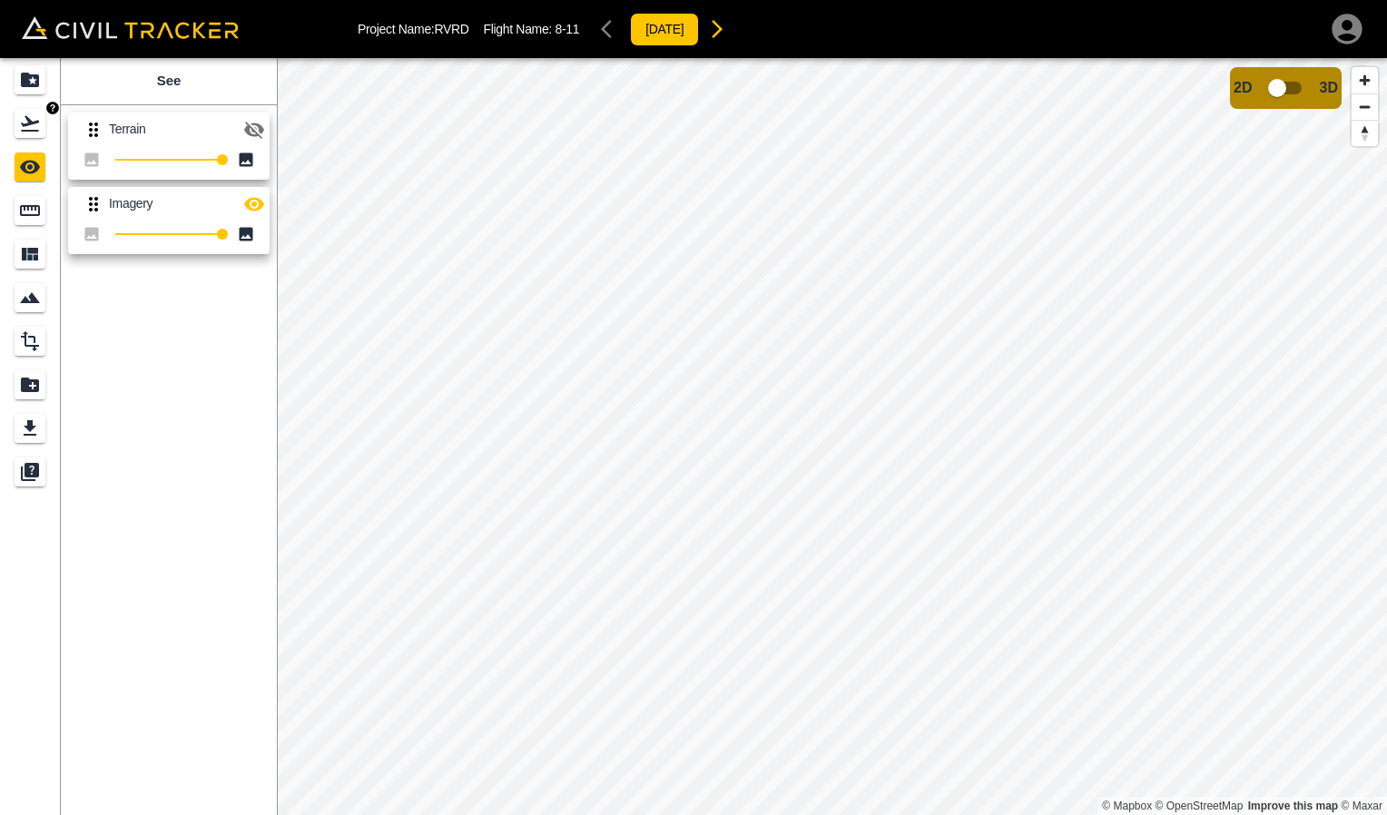
click at [40, 79] on icon "Projects" at bounding box center [30, 80] width 22 height 22
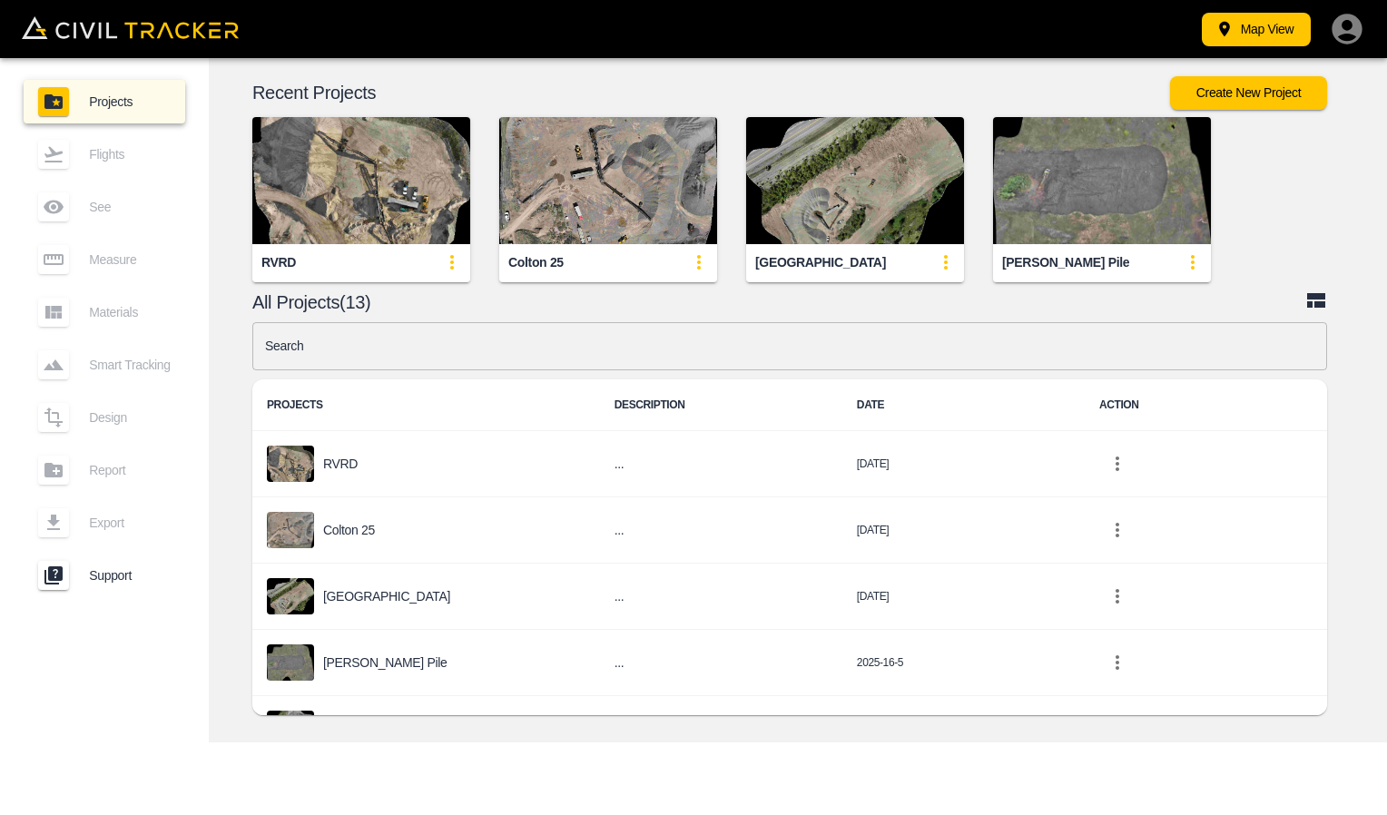
click at [818, 192] on img "button" at bounding box center [855, 180] width 218 height 127
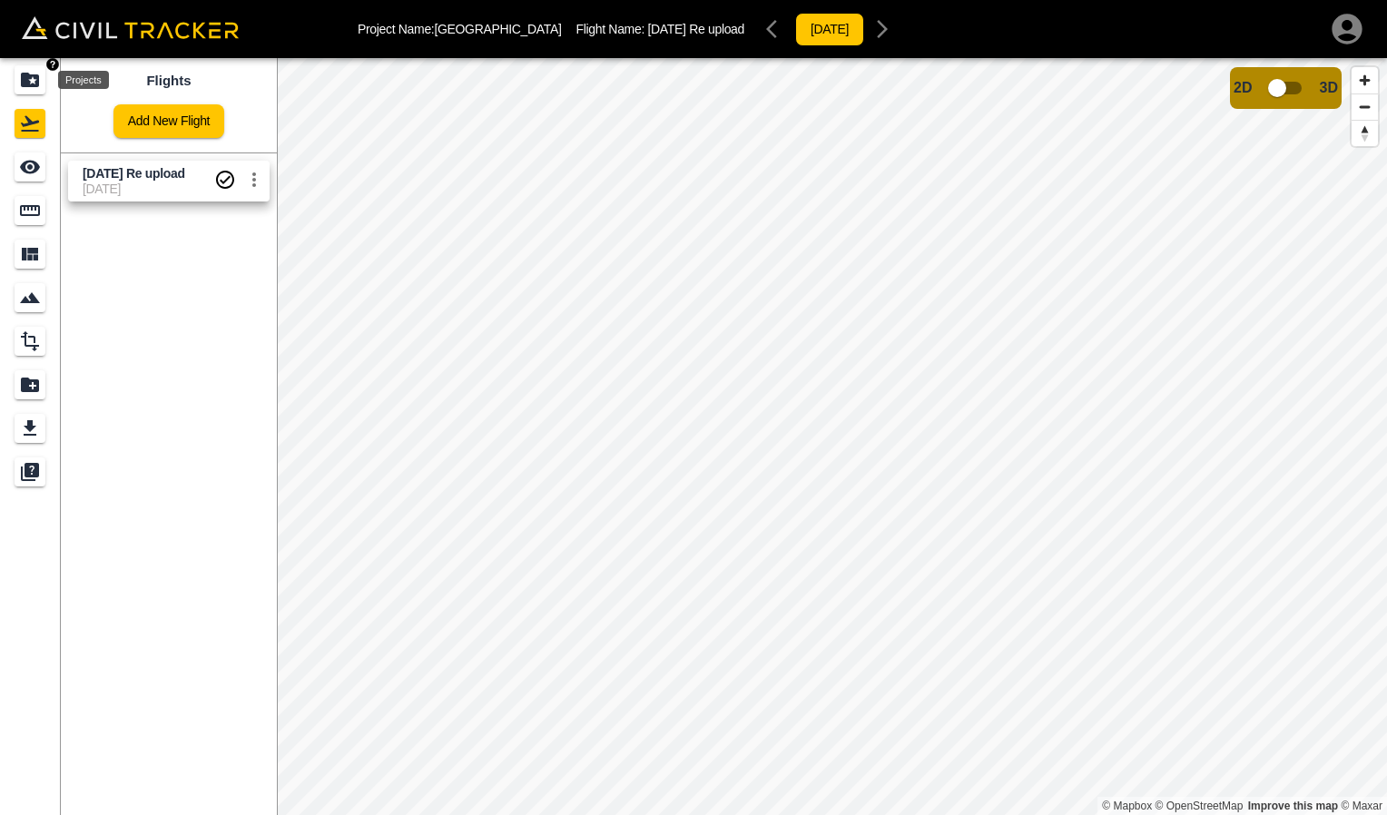
click at [34, 84] on icon "Projects" at bounding box center [30, 80] width 18 height 15
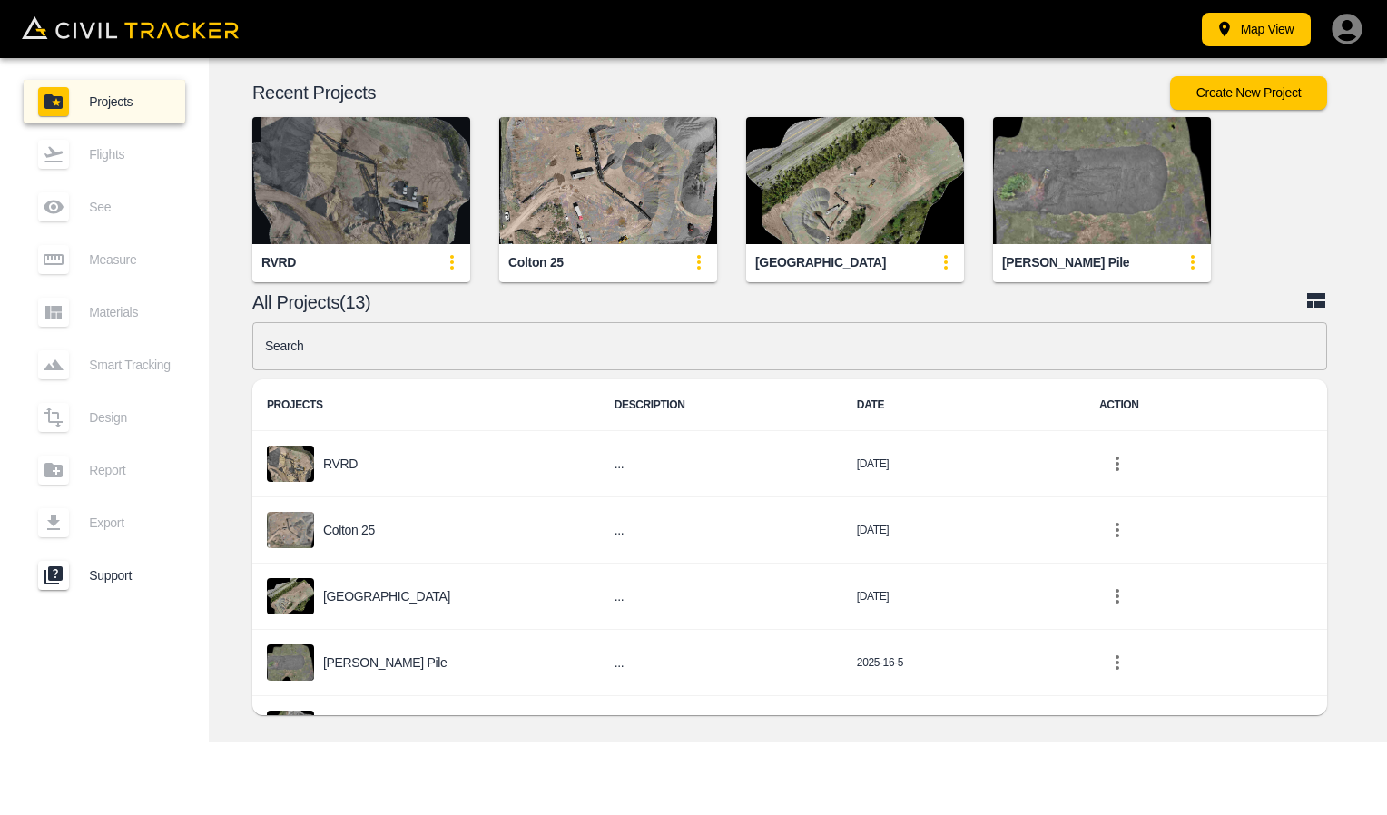
click at [389, 202] on img "button" at bounding box center [361, 180] width 218 height 127
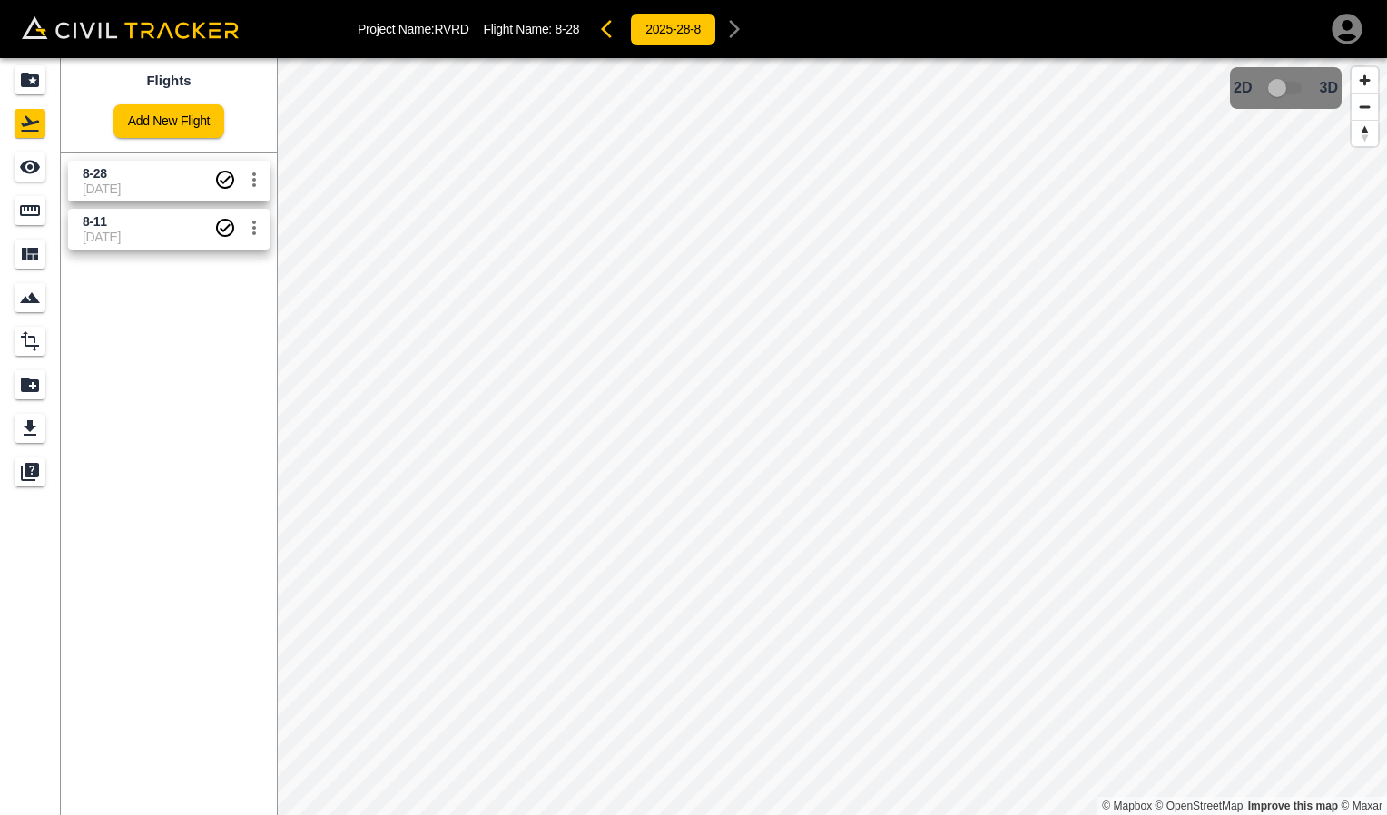
click at [115, 179] on span "8-28" at bounding box center [149, 173] width 132 height 17
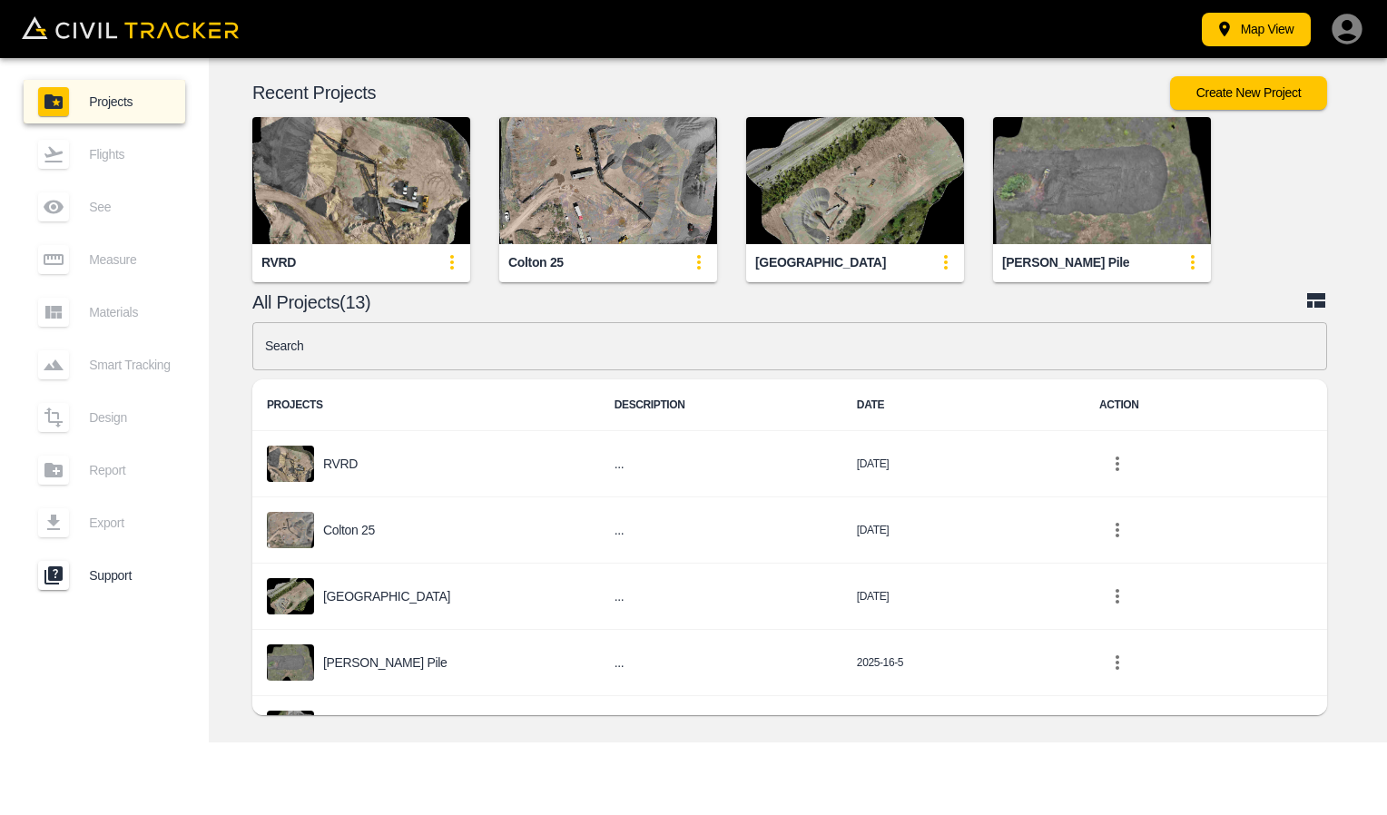
click at [370, 252] on div "RVRD" at bounding box center [361, 262] width 218 height 36
click at [303, 217] on img "button" at bounding box center [361, 180] width 218 height 127
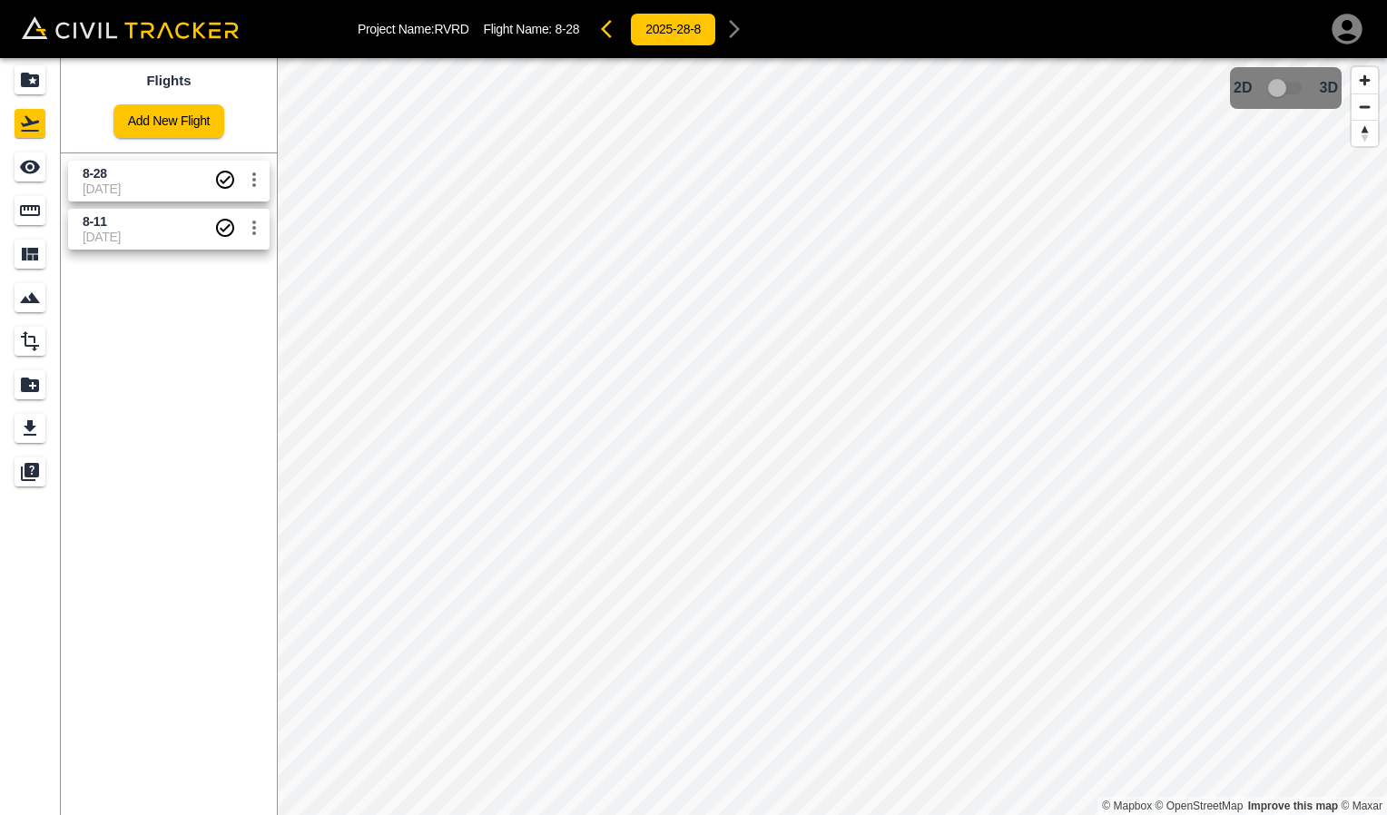
click at [139, 182] on span "[DATE]" at bounding box center [149, 189] width 132 height 15
click at [143, 239] on span "[DATE]" at bounding box center [149, 237] width 132 height 15
click at [148, 196] on span "[DATE]" at bounding box center [149, 189] width 132 height 15
click at [133, 185] on span "[DATE]" at bounding box center [149, 189] width 132 height 15
click at [133, 179] on span "8-28" at bounding box center [149, 173] width 132 height 17
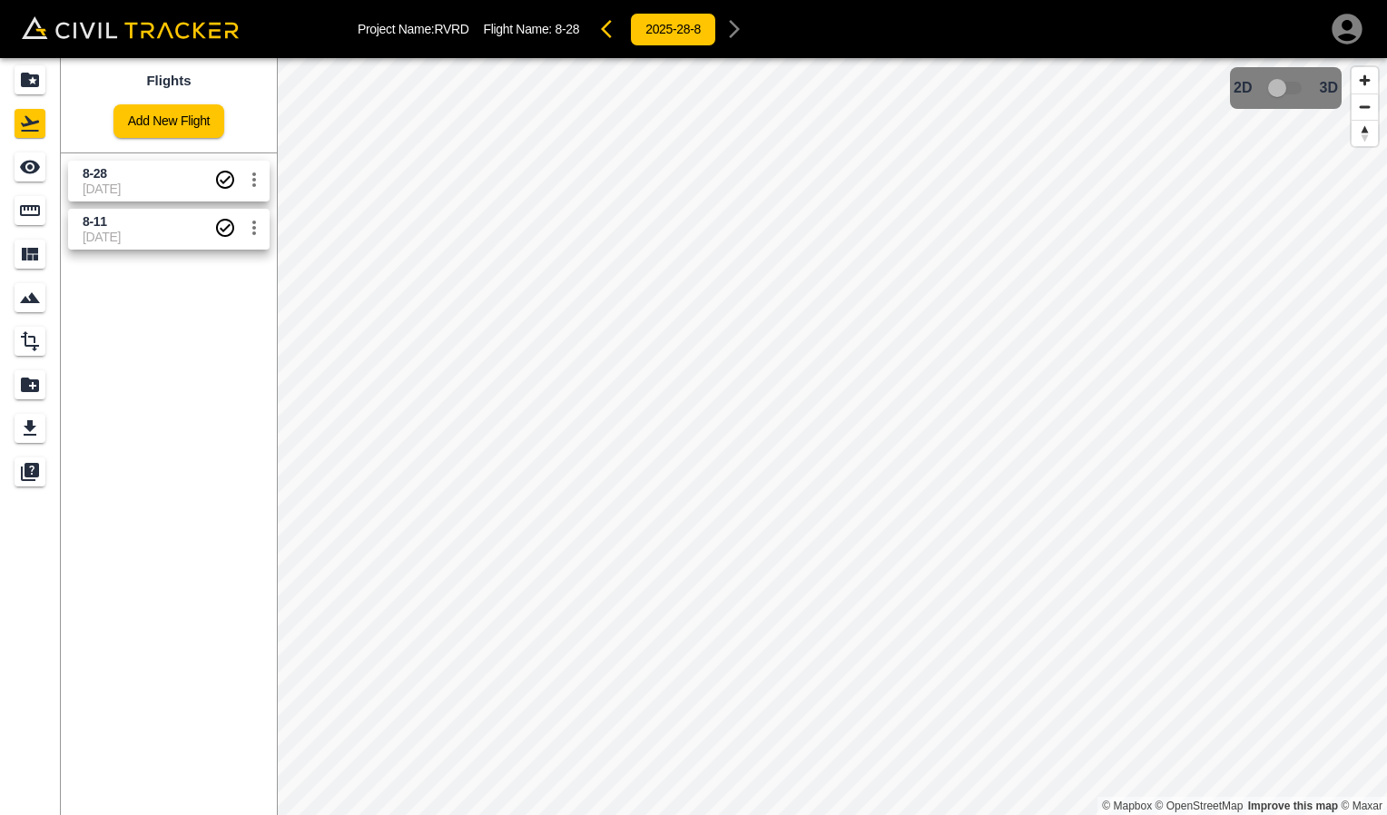
click at [131, 182] on div "8-28 8-28-2025" at bounding box center [149, 181] width 132 height 32
drag, startPoint x: 131, startPoint y: 182, endPoint x: 118, endPoint y: 226, distance: 45.4
click at [117, 226] on span "8-11" at bounding box center [149, 221] width 132 height 17
click at [132, 174] on span "8-28" at bounding box center [149, 173] width 132 height 17
click at [115, 166] on span "8-28" at bounding box center [149, 173] width 132 height 17
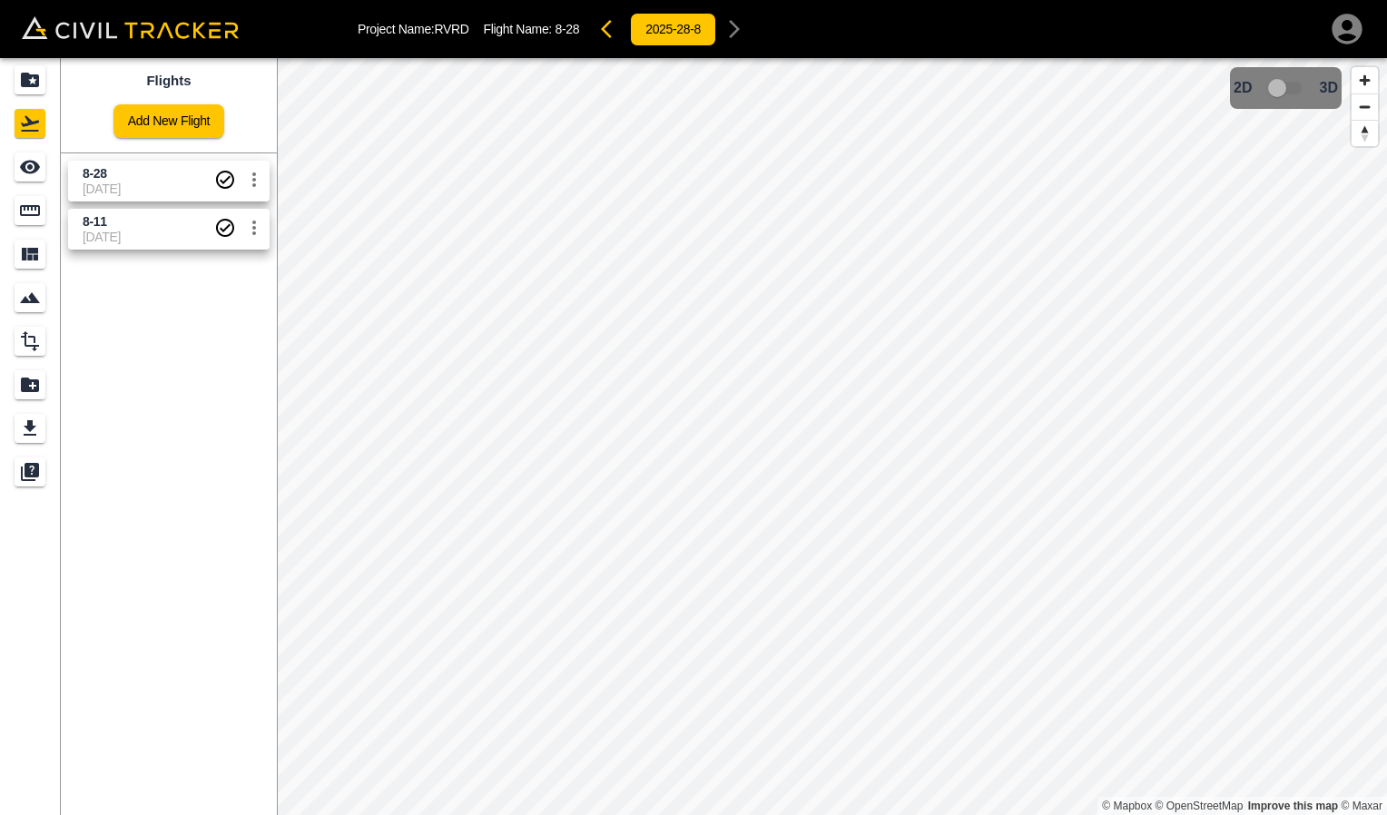
click at [111, 176] on span "8-28" at bounding box center [149, 173] width 132 height 17
click at [150, 225] on span "8-11" at bounding box center [149, 221] width 132 height 17
click at [149, 180] on span "8-28" at bounding box center [149, 173] width 132 height 17
click at [137, 229] on span "8-11" at bounding box center [149, 221] width 132 height 17
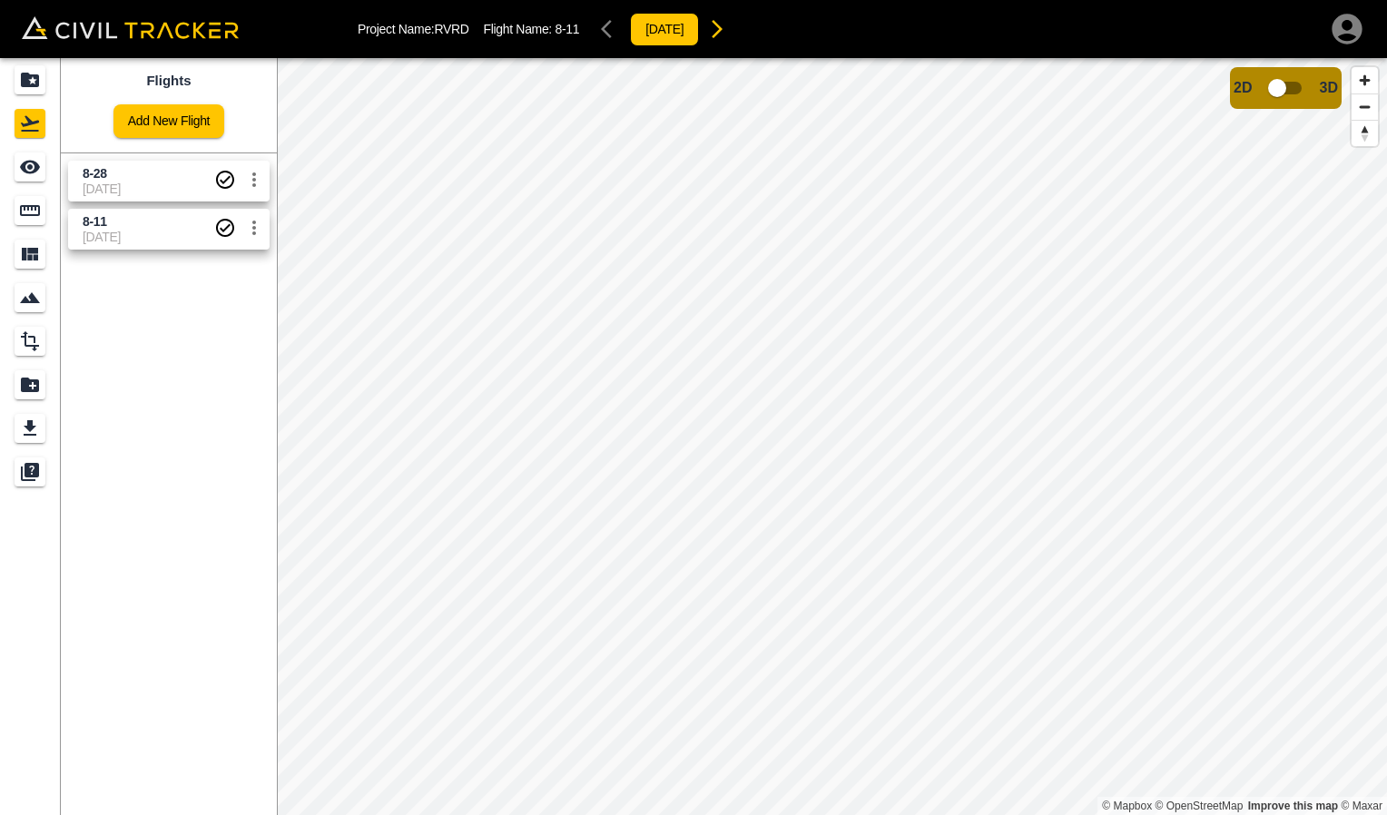
click at [142, 178] on span "8-28" at bounding box center [149, 173] width 132 height 17
click at [123, 222] on span "8-11" at bounding box center [149, 221] width 132 height 17
click at [1386, 508] on html "Project Name: RVRD Flight Name: 8-11 2025-11-8 Flights Add New Flight 8-28 8-28…" at bounding box center [693, 407] width 1387 height 815
click at [121, 189] on span "[DATE]" at bounding box center [149, 189] width 132 height 15
click at [124, 261] on div "Flights Add New Flight 8-28 8-28-2025 8-11 8-11-2025" at bounding box center [169, 436] width 216 height 757
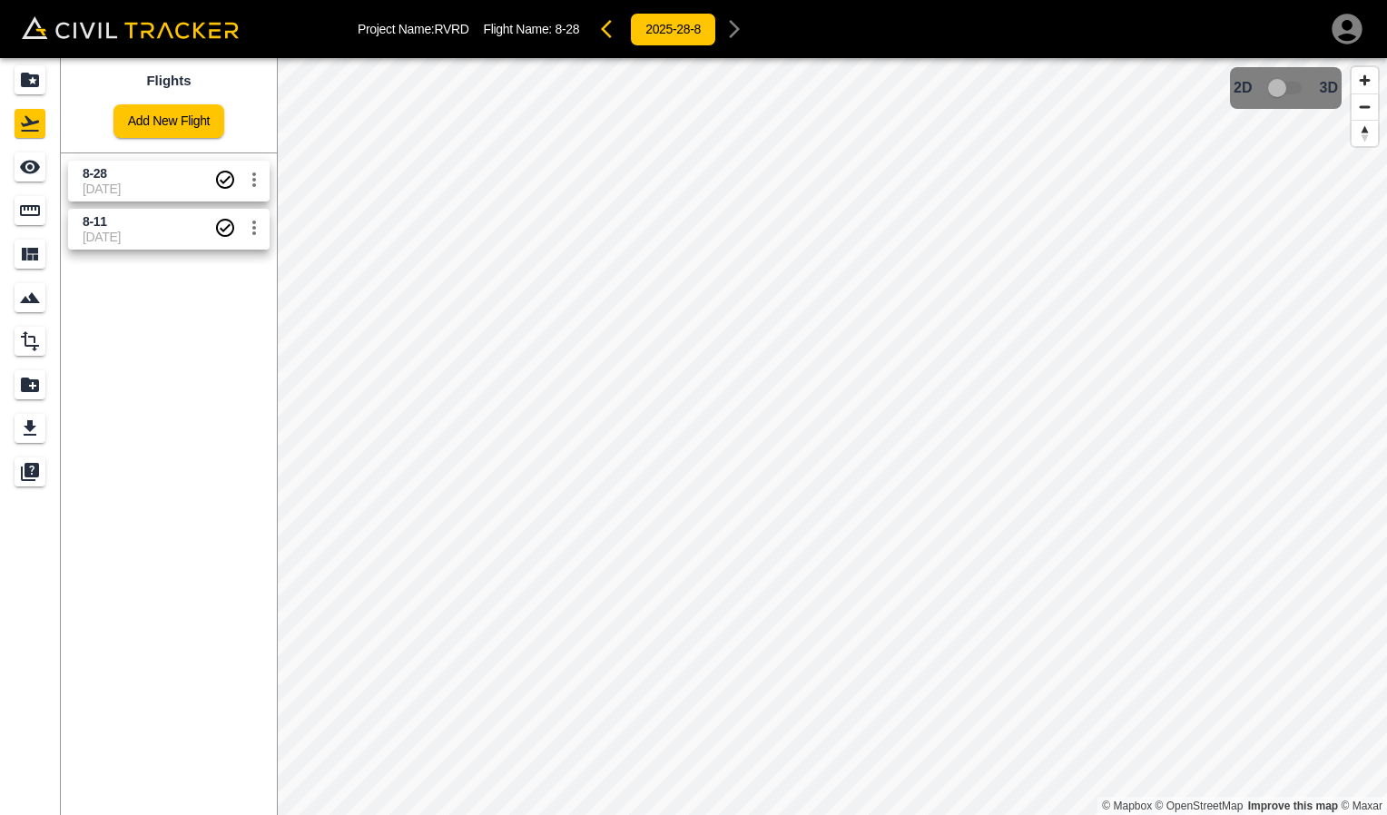
click at [134, 232] on span "[DATE]" at bounding box center [149, 237] width 132 height 15
click at [129, 192] on span "[DATE]" at bounding box center [149, 189] width 132 height 15
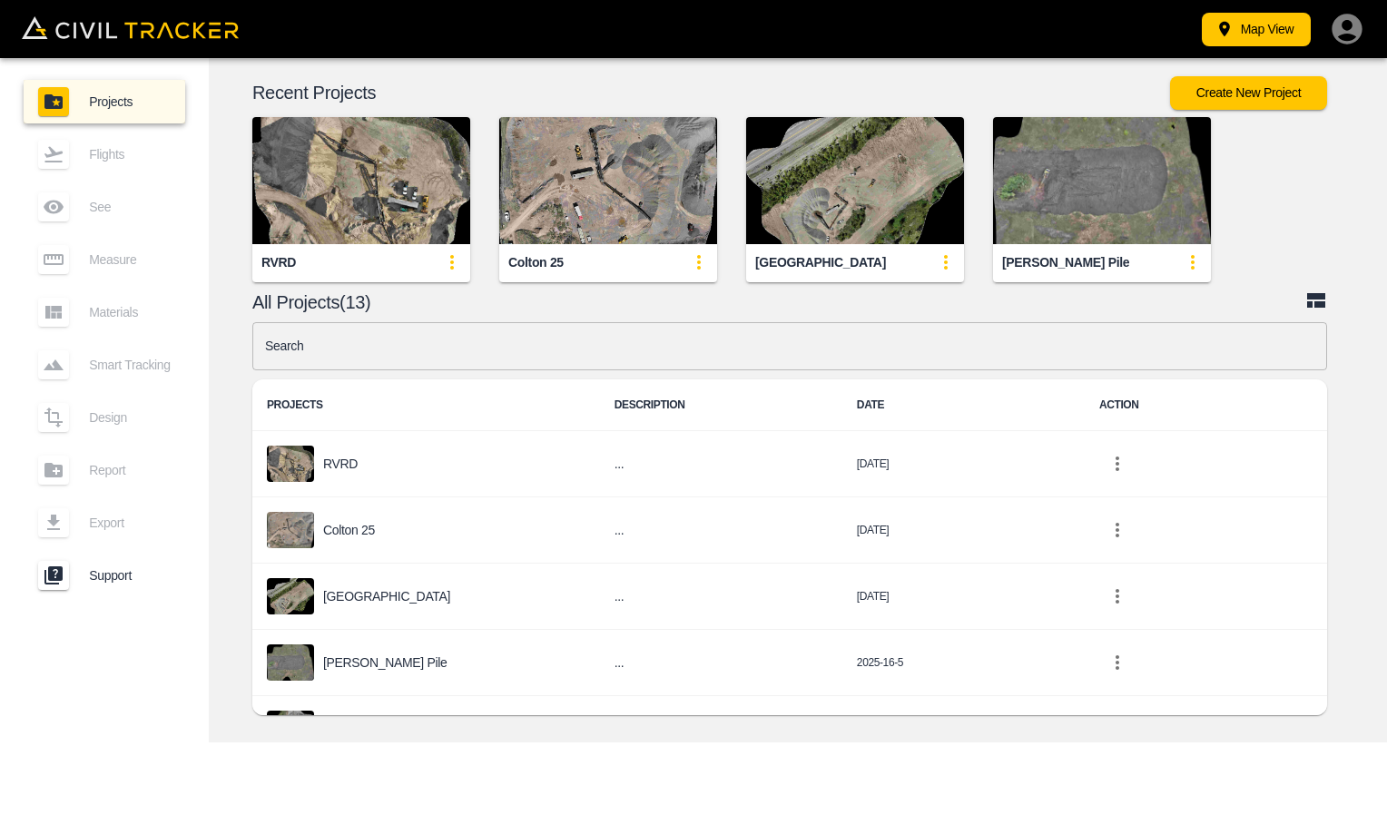
click at [349, 212] on img "button" at bounding box center [361, 180] width 218 height 127
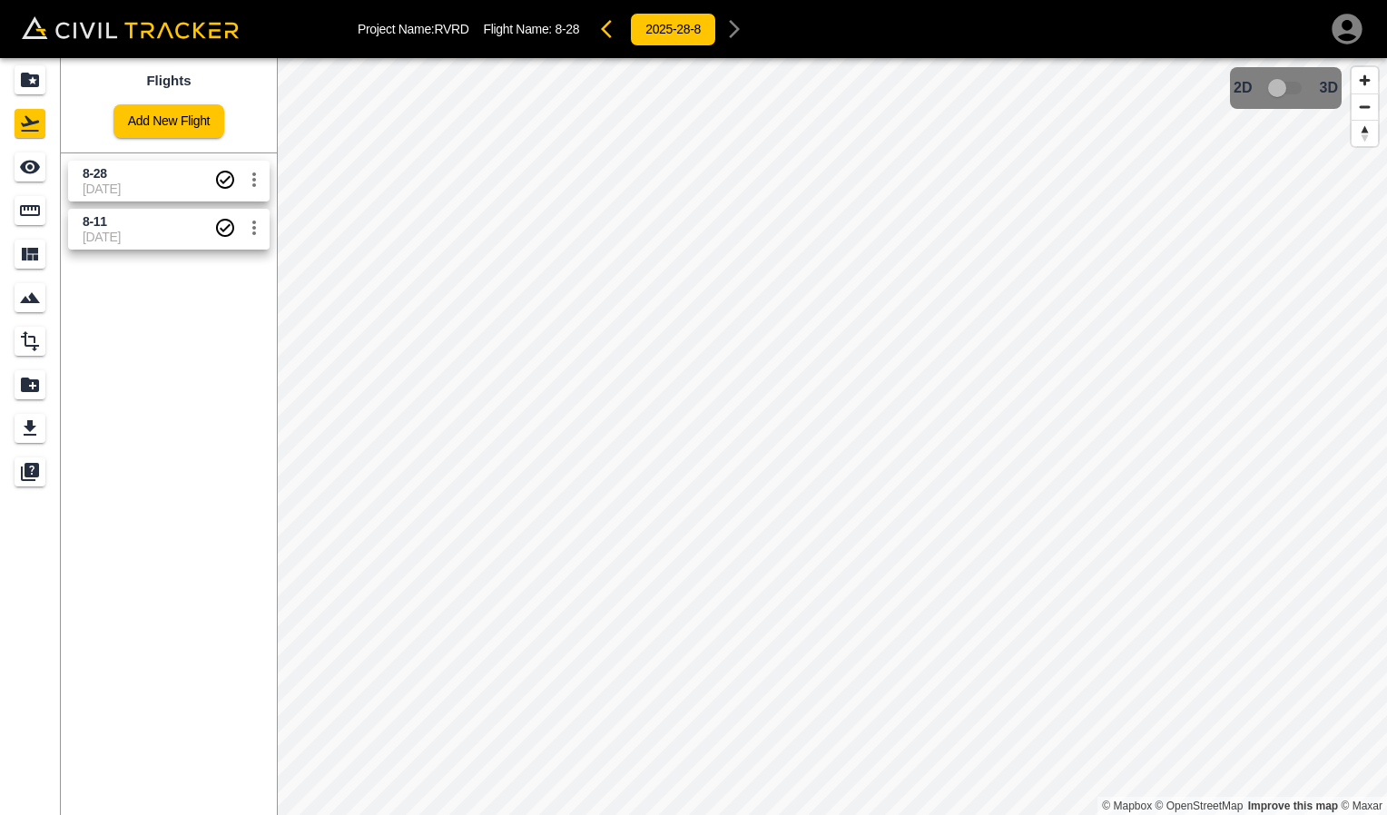
click at [96, 173] on span "8-28" at bounding box center [95, 173] width 25 height 15
click at [30, 214] on icon "Measure" at bounding box center [30, 210] width 20 height 11
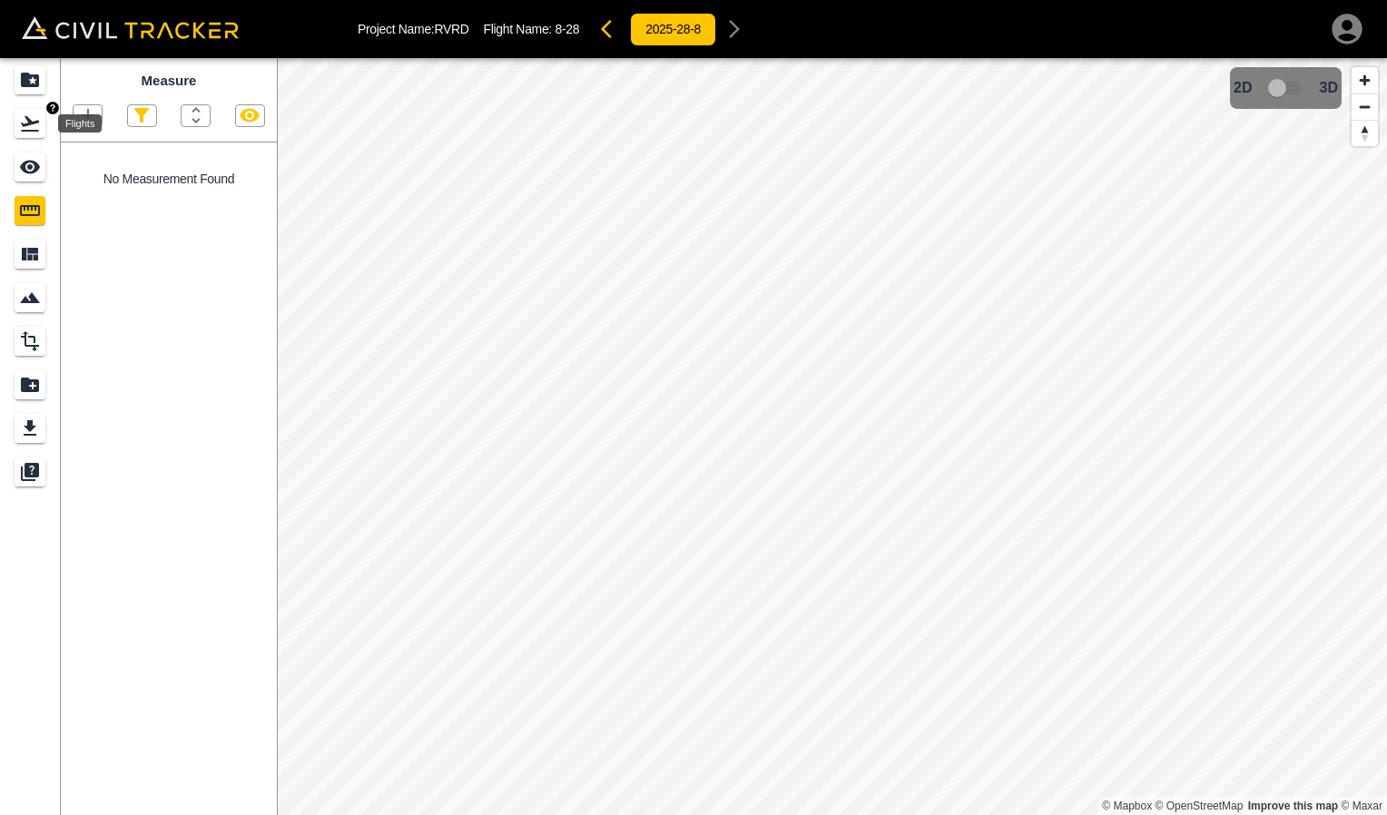
click at [32, 122] on icon "Flights" at bounding box center [30, 123] width 18 height 15
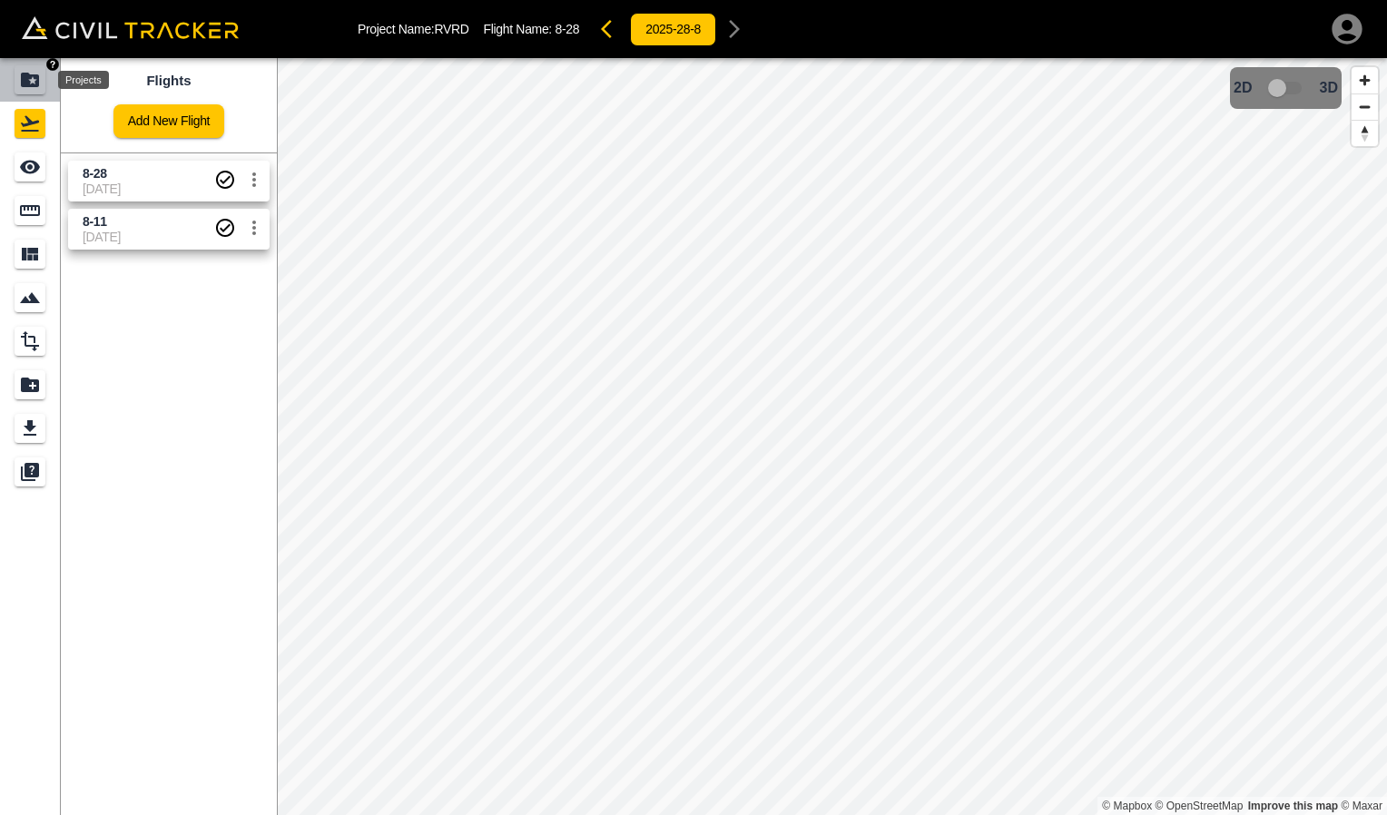
click at [31, 83] on icon "Projects" at bounding box center [30, 80] width 22 height 22
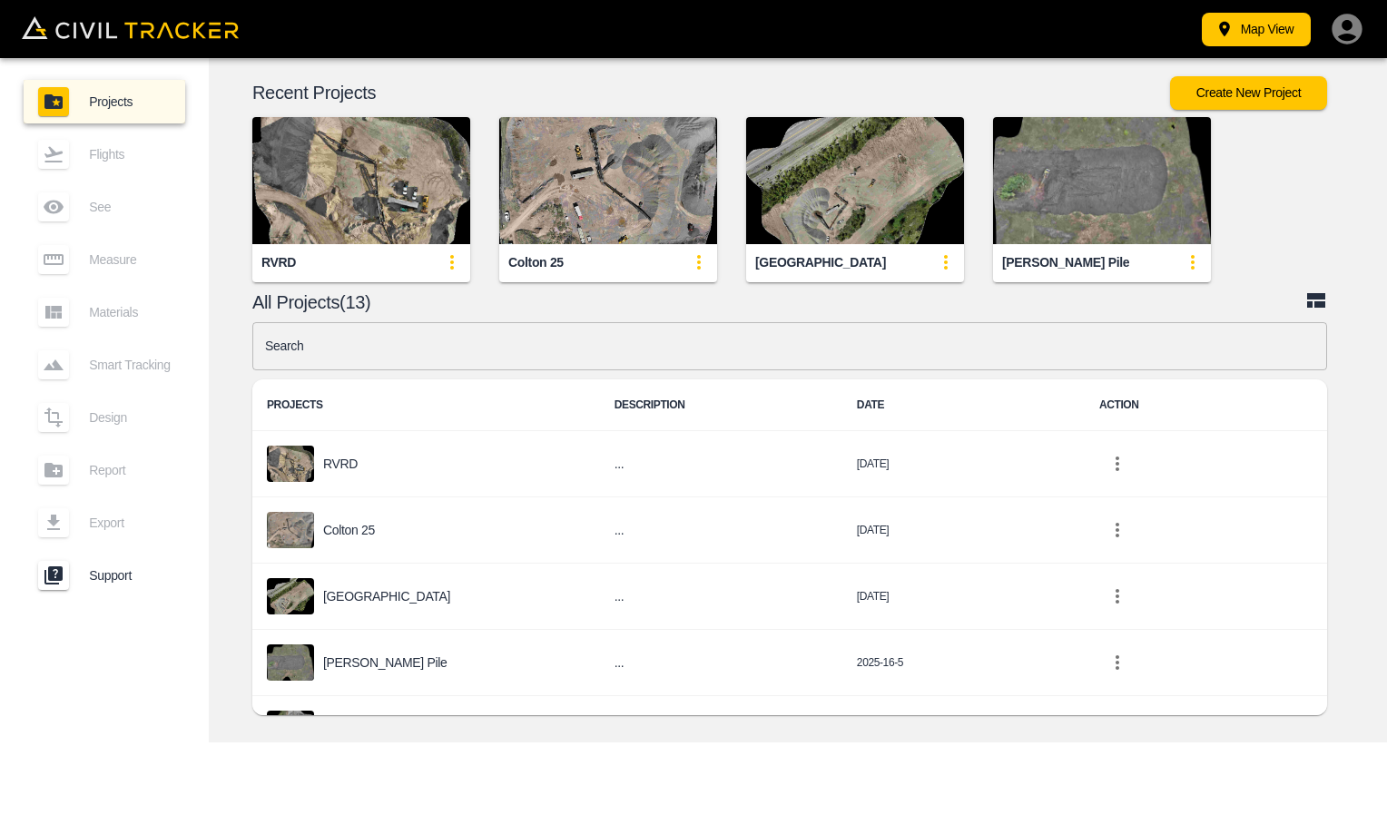
click at [413, 230] on img "button" at bounding box center [361, 180] width 218 height 127
